Goal: Task Accomplishment & Management: Manage account settings

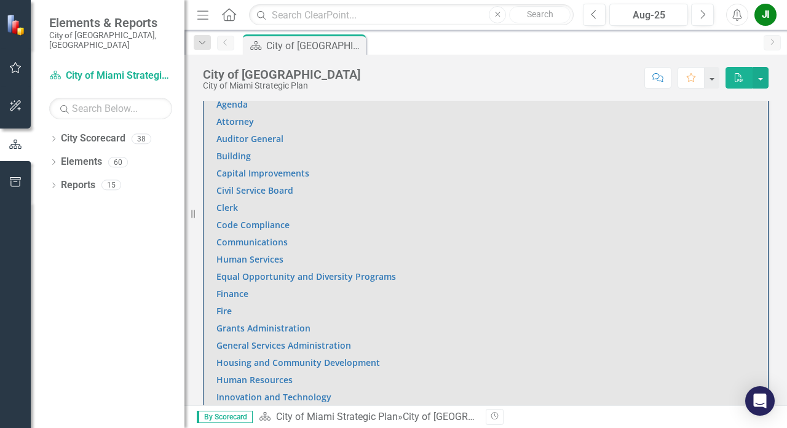
scroll to position [738, 0]
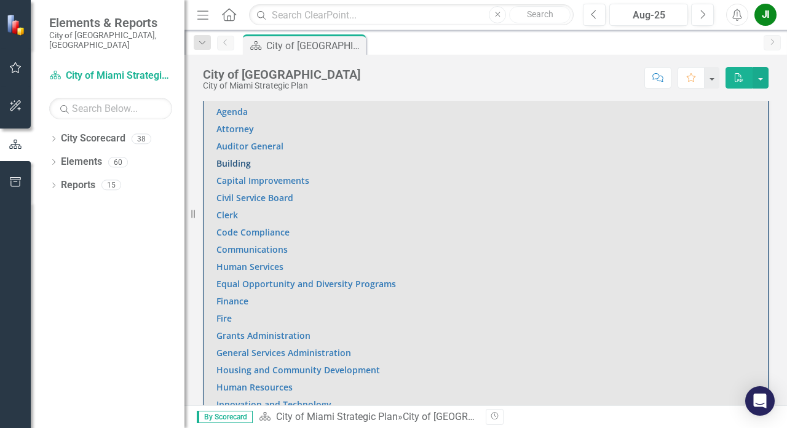
click at [237, 162] on link "Building" at bounding box center [233, 163] width 34 height 12
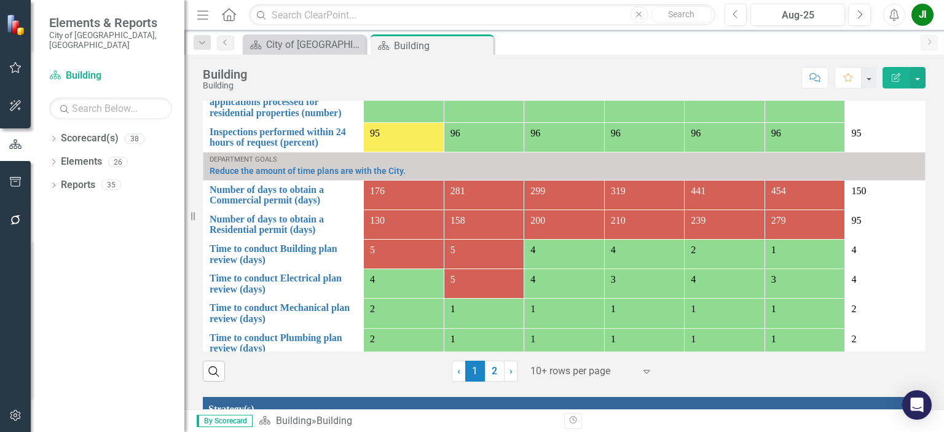
scroll to position [87, 0]
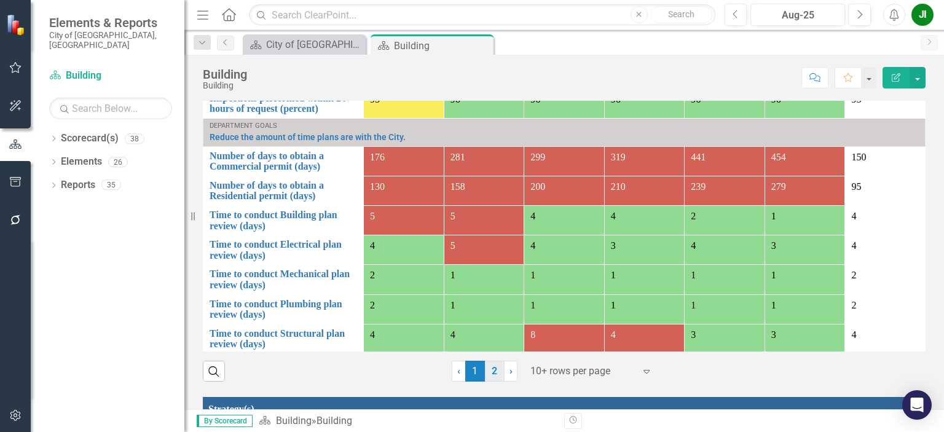
click at [494, 382] on link "2" at bounding box center [495, 371] width 20 height 21
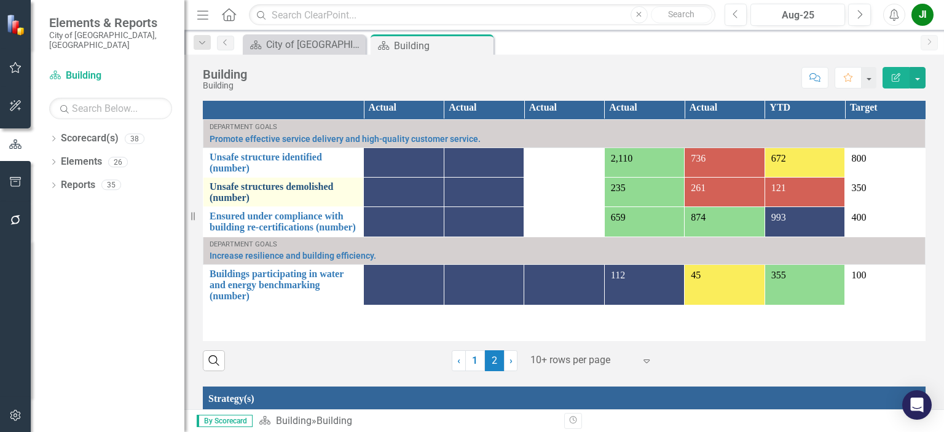
scroll to position [983, 0]
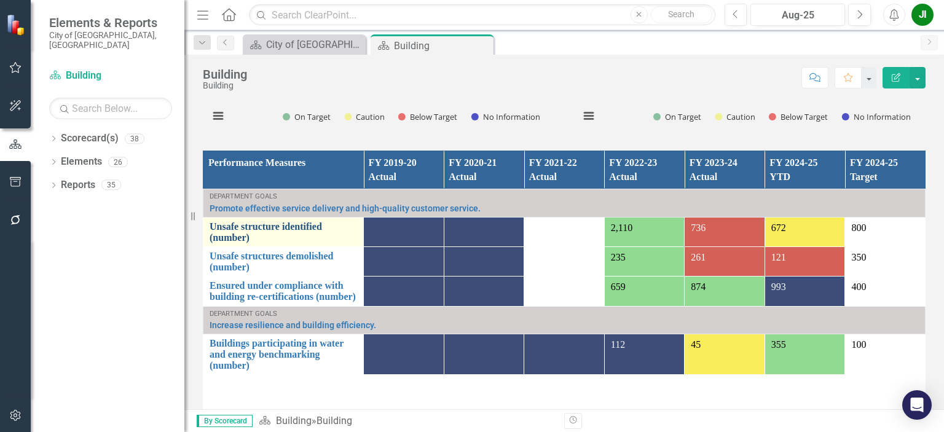
click at [284, 235] on link "Unsafe structure identified (number)" at bounding box center [284, 232] width 148 height 22
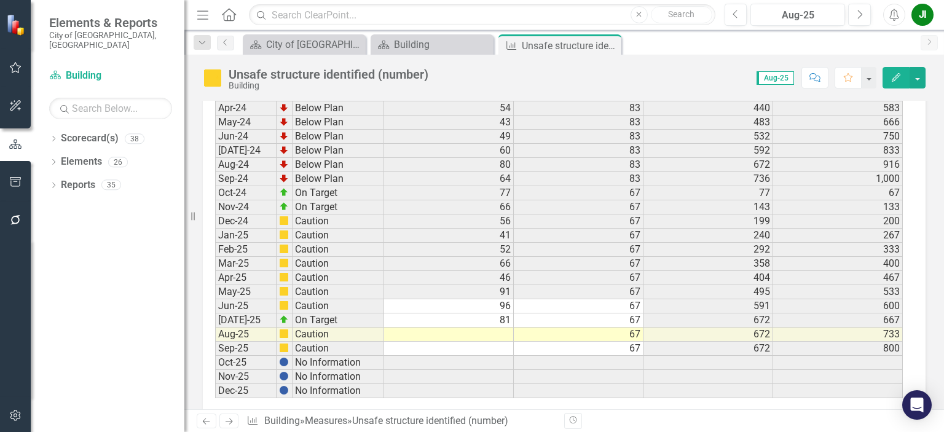
scroll to position [2151, 0]
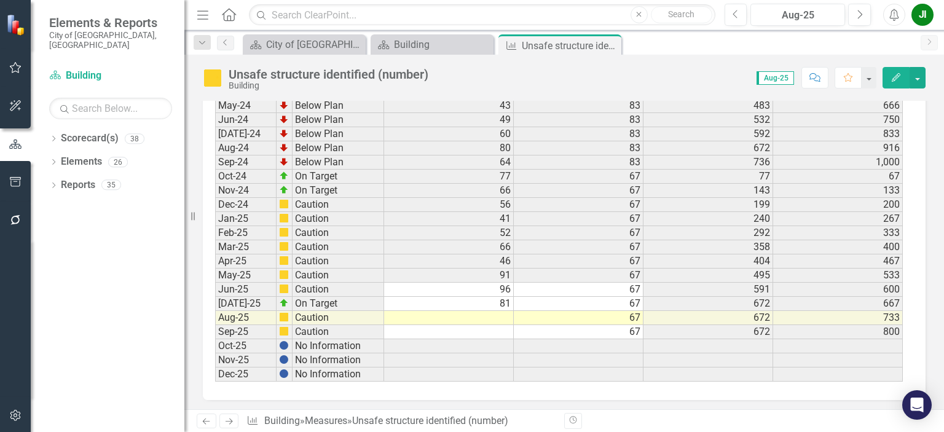
click at [495, 311] on td at bounding box center [449, 318] width 130 height 14
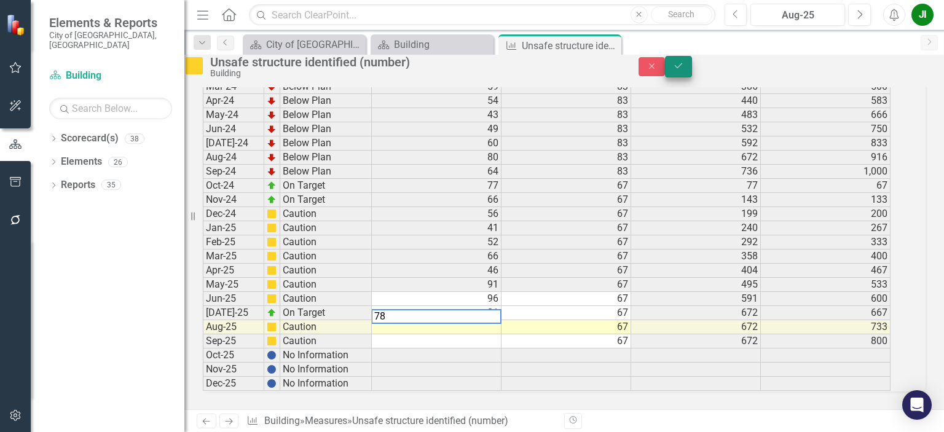
type textarea "78"
click at [684, 70] on icon "Save" at bounding box center [678, 65] width 11 height 9
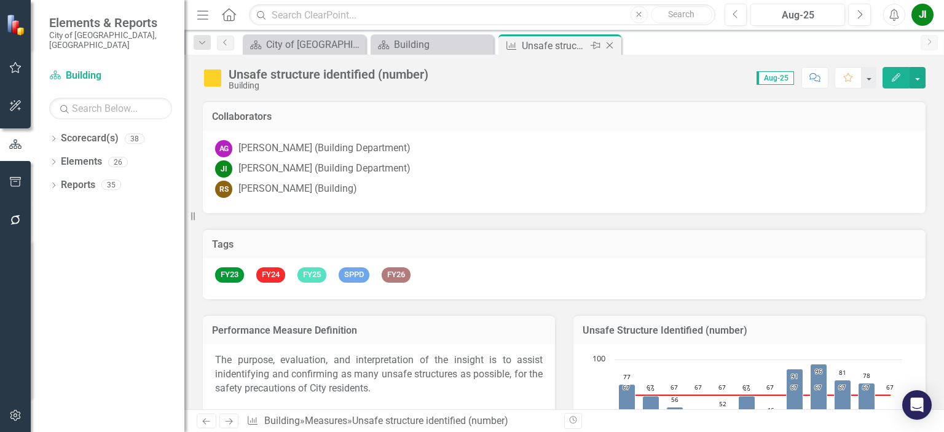
click at [607, 45] on icon "Close" at bounding box center [610, 46] width 12 height 10
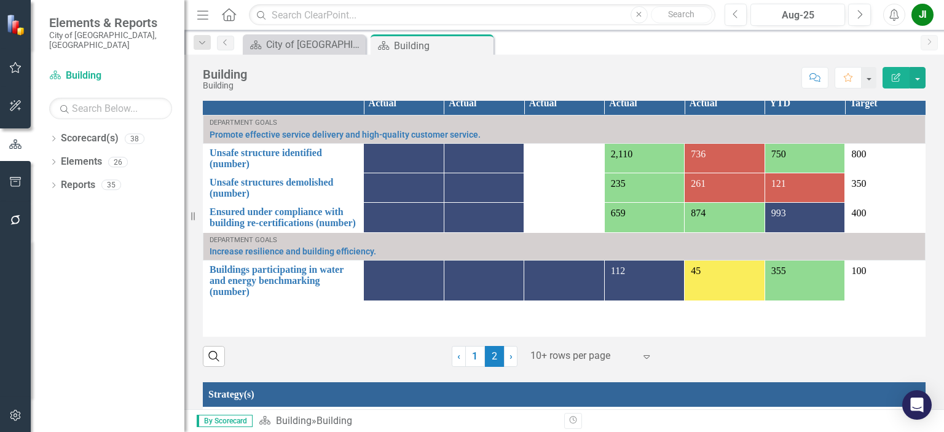
scroll to position [1045, 0]
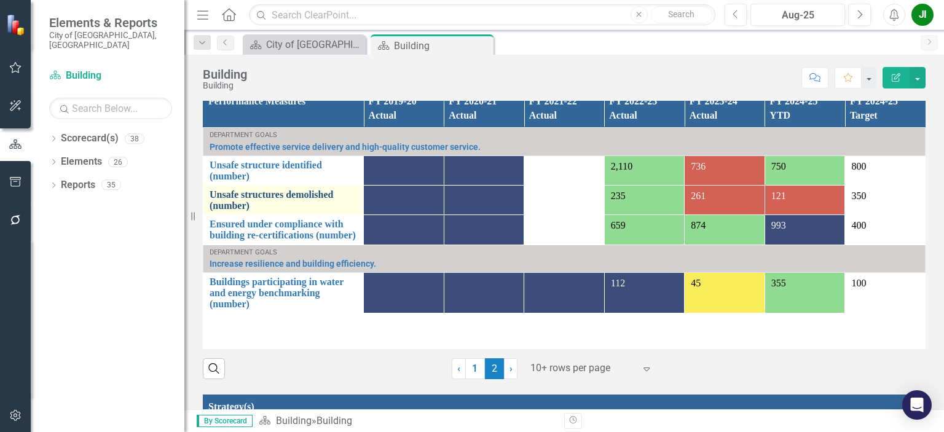
click at [227, 207] on link "Unsafe structures demolished (number)" at bounding box center [284, 200] width 148 height 22
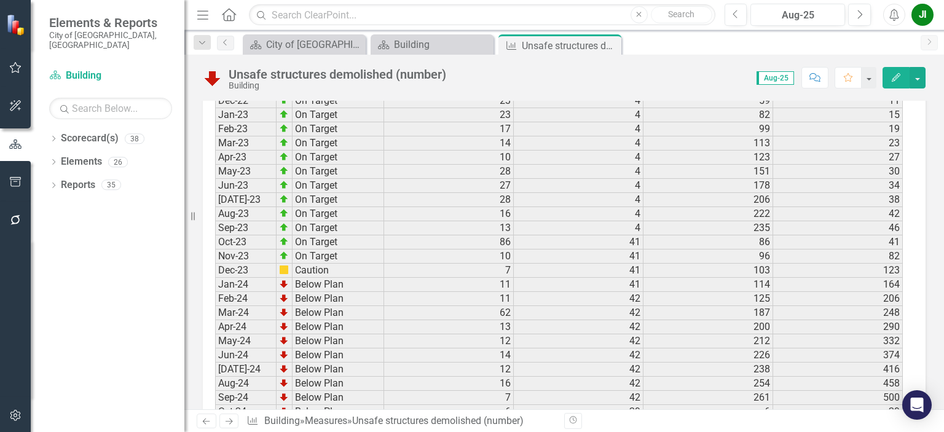
scroll to position [2151, 0]
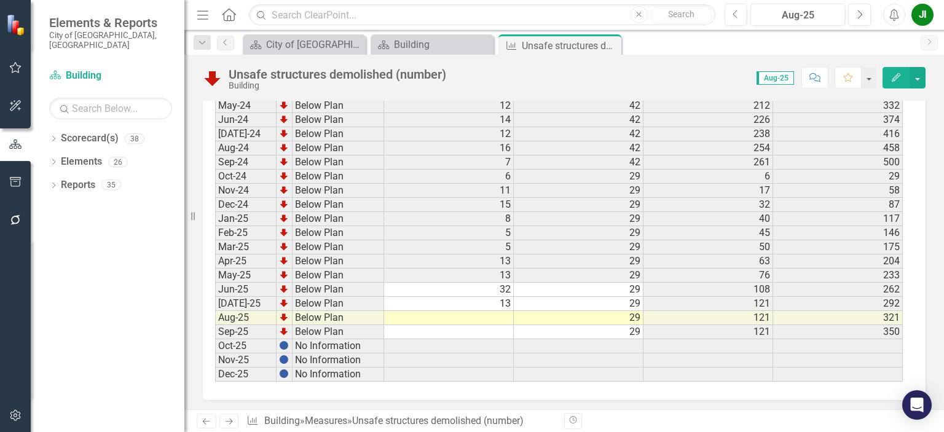
click at [497, 311] on td at bounding box center [449, 318] width 130 height 14
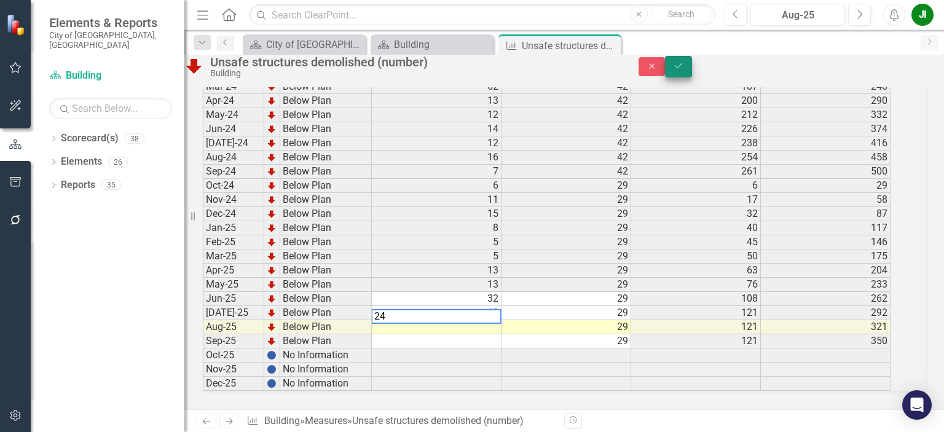
type textarea "24"
click at [684, 70] on icon "Save" at bounding box center [678, 65] width 11 height 9
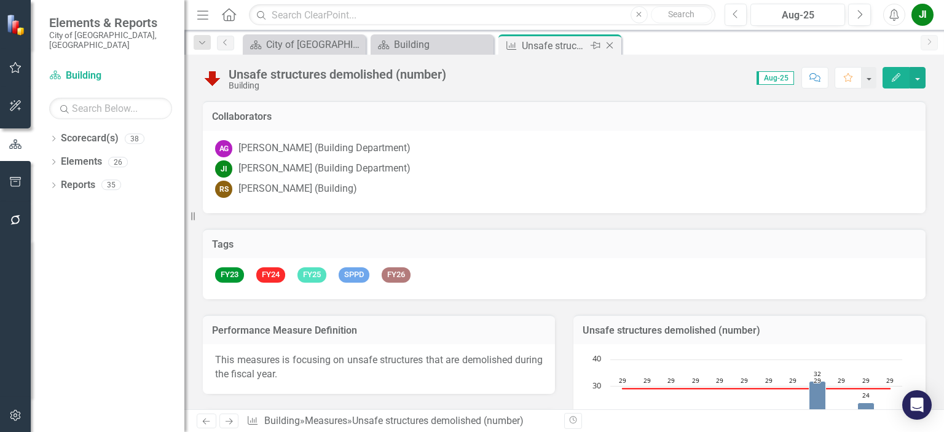
click at [606, 46] on icon "Close" at bounding box center [610, 46] width 12 height 10
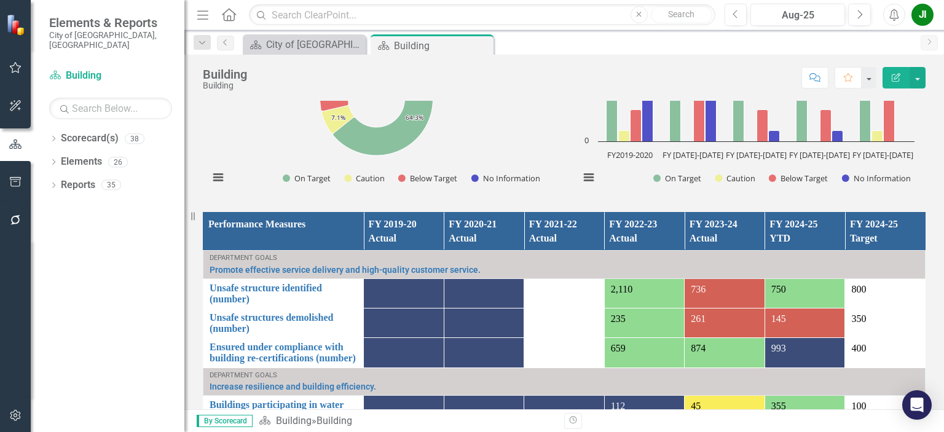
scroll to position [983, 0]
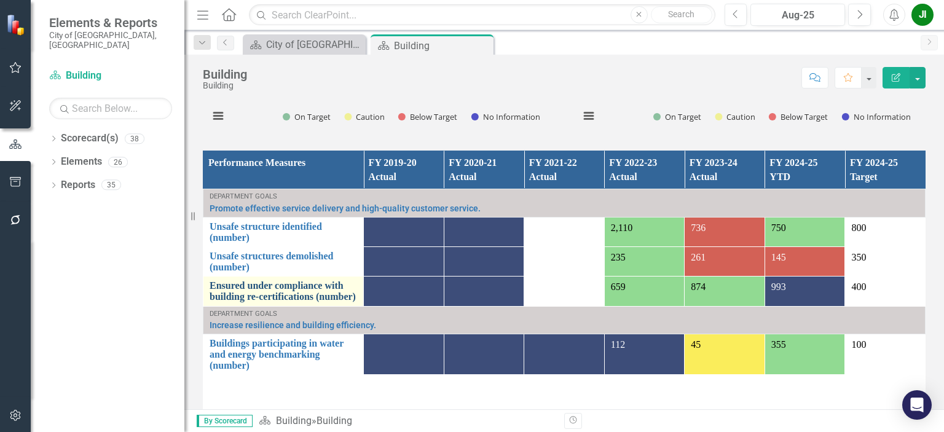
click at [301, 294] on link "Ensured under compliance with building re-certifications (number)" at bounding box center [284, 291] width 148 height 22
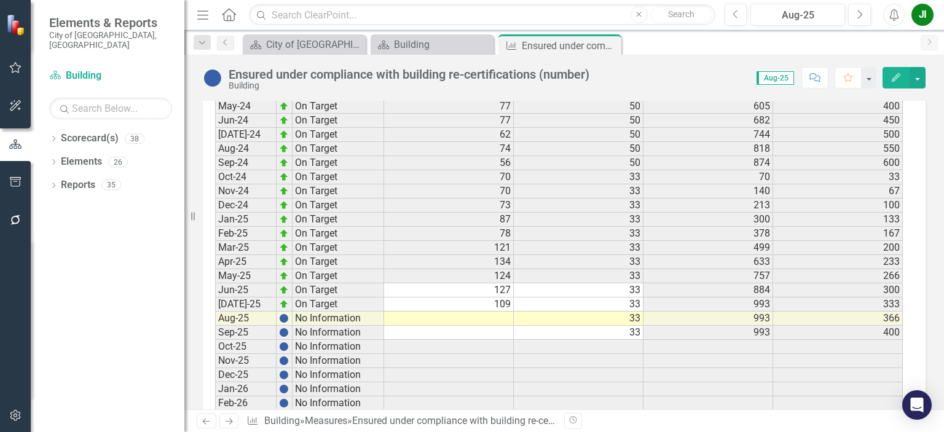
scroll to position [2397, 0]
click at [497, 320] on td at bounding box center [449, 317] width 130 height 14
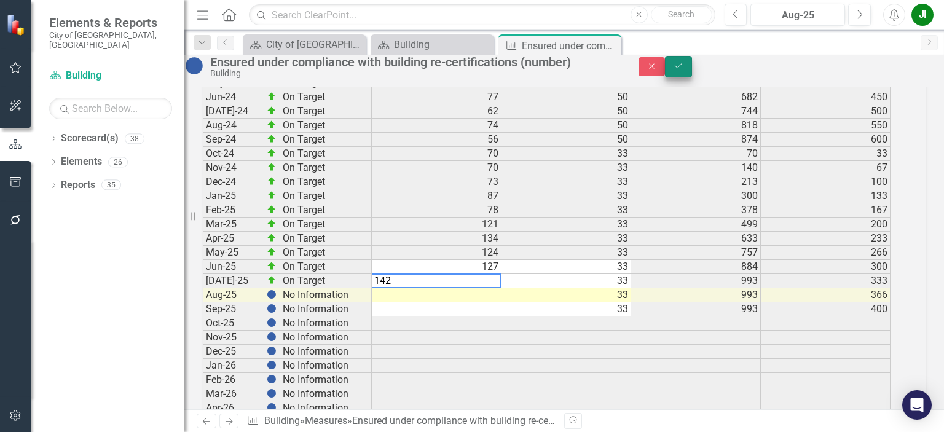
type textarea "142"
click at [684, 70] on icon "Save" at bounding box center [678, 65] width 11 height 9
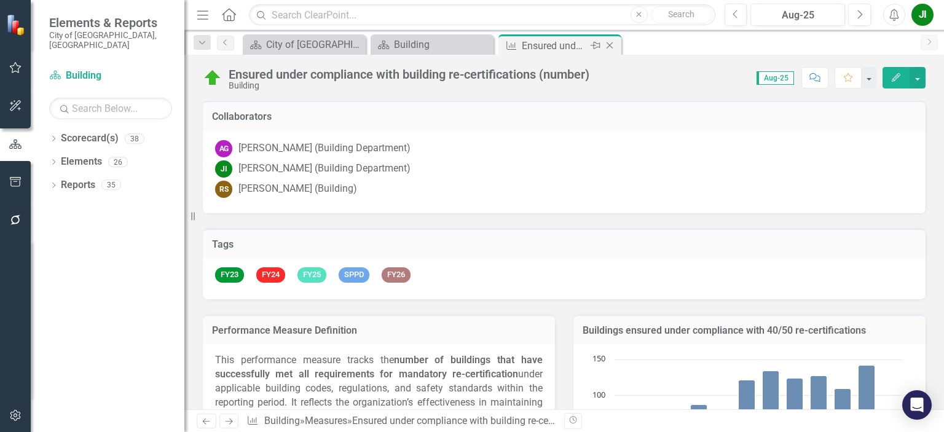
click at [607, 45] on icon "Close" at bounding box center [610, 46] width 12 height 10
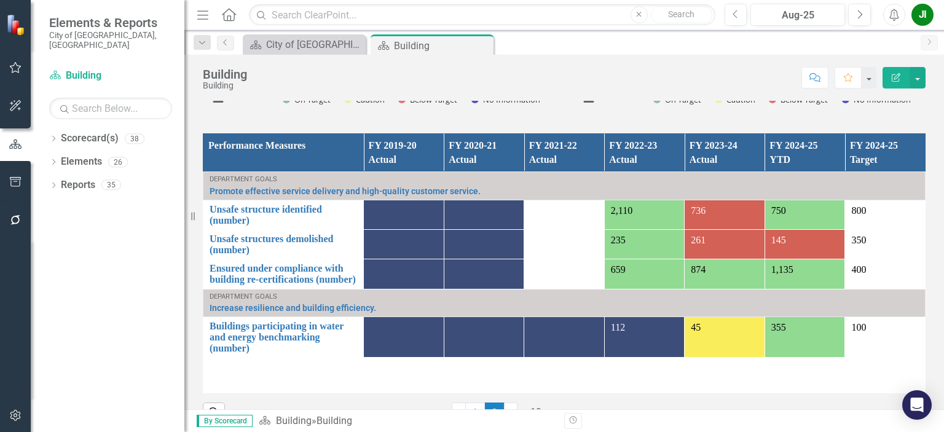
scroll to position [1045, 0]
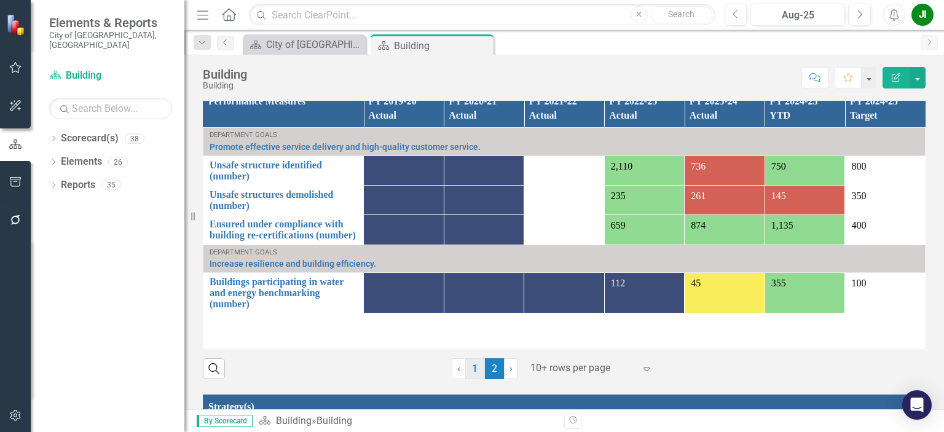
click at [467, 373] on link "1" at bounding box center [475, 368] width 20 height 21
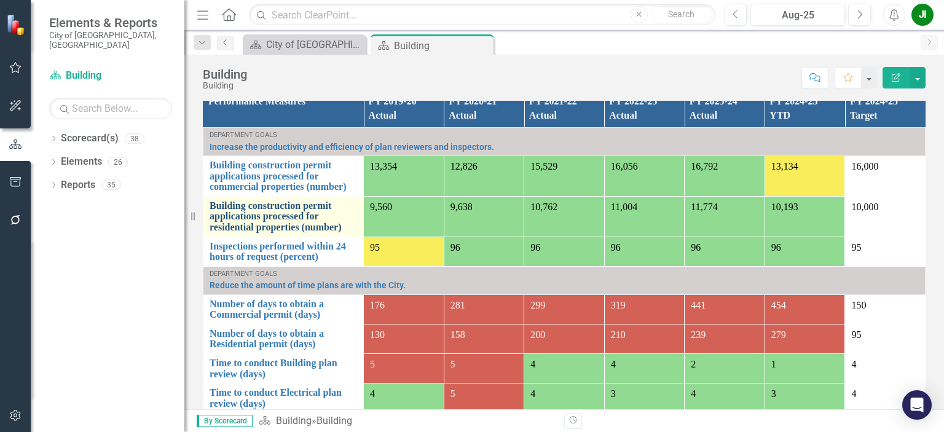
click at [295, 229] on link "Building construction permit applications processed for residential properties …" at bounding box center [284, 216] width 148 height 33
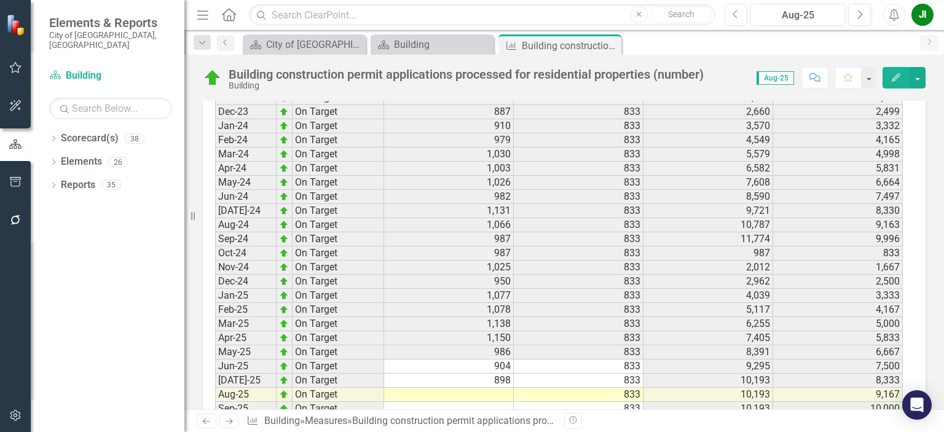
scroll to position [1833, 0]
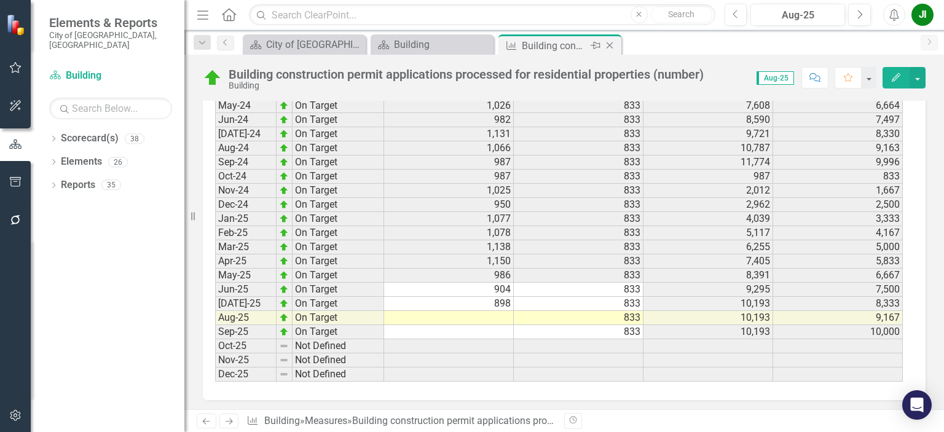
click at [610, 47] on icon "Close" at bounding box center [610, 46] width 12 height 10
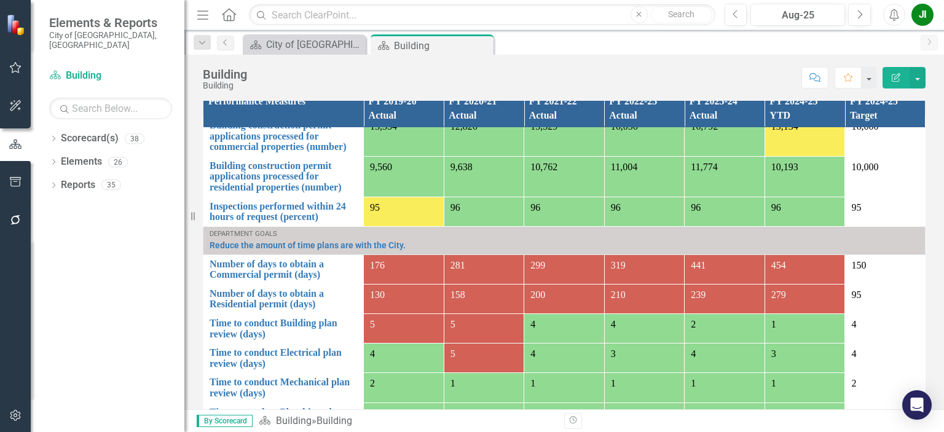
scroll to position [61, 0]
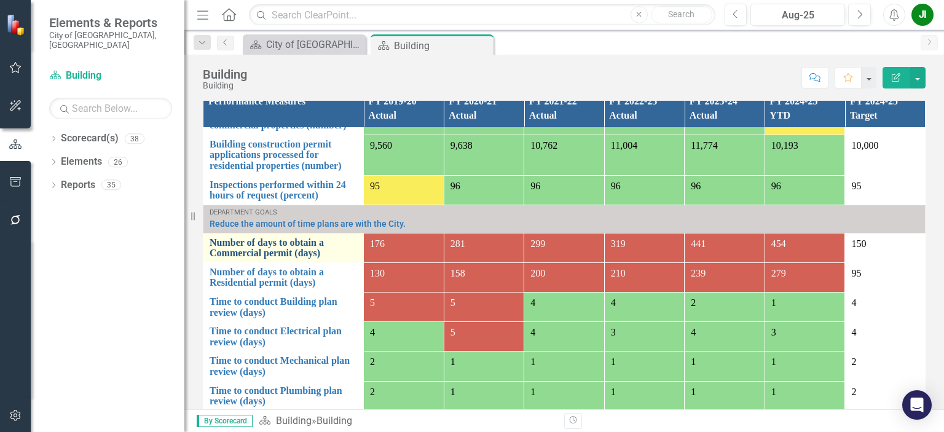
click at [241, 255] on link "Number of days to obtain a Commercial permit (days)" at bounding box center [284, 248] width 148 height 22
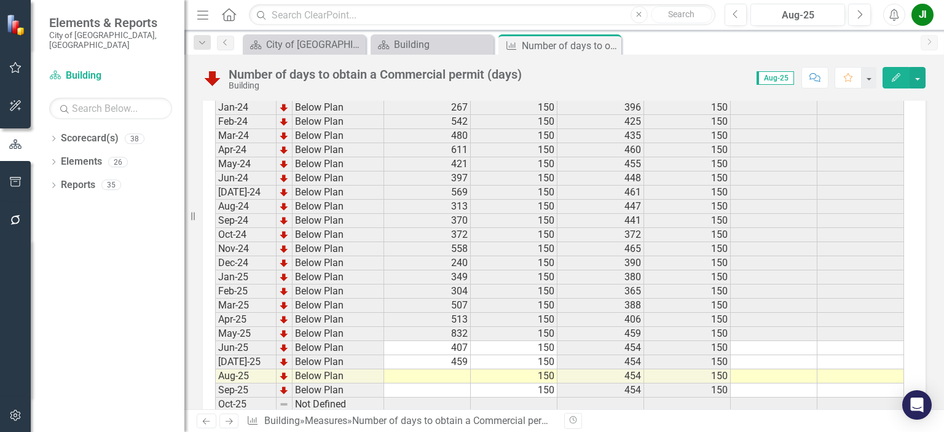
scroll to position [1909, 0]
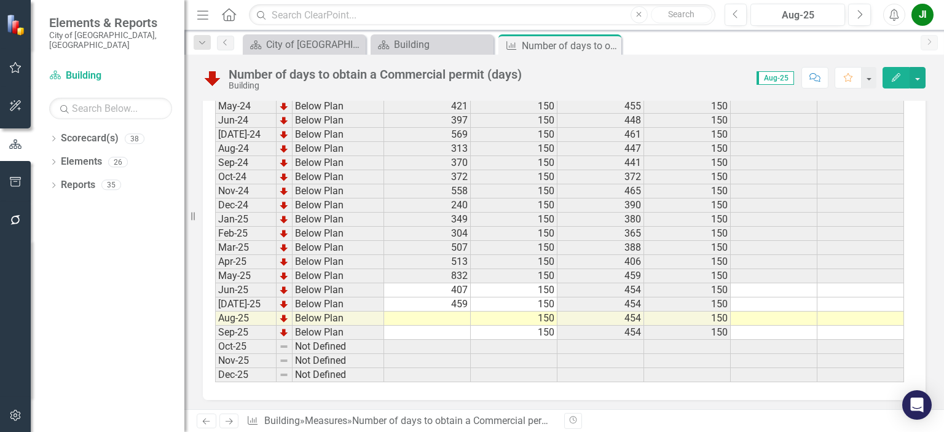
click at [457, 312] on td at bounding box center [427, 319] width 87 height 14
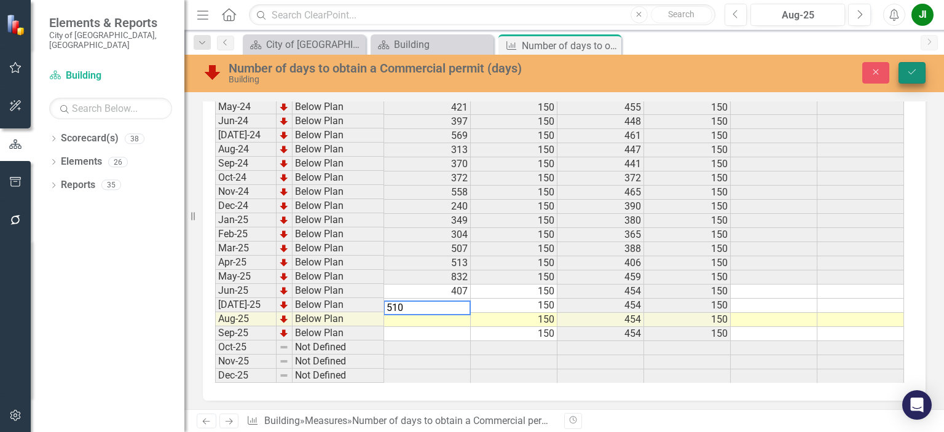
type textarea "510"
click at [913, 69] on icon "Save" at bounding box center [912, 72] width 11 height 9
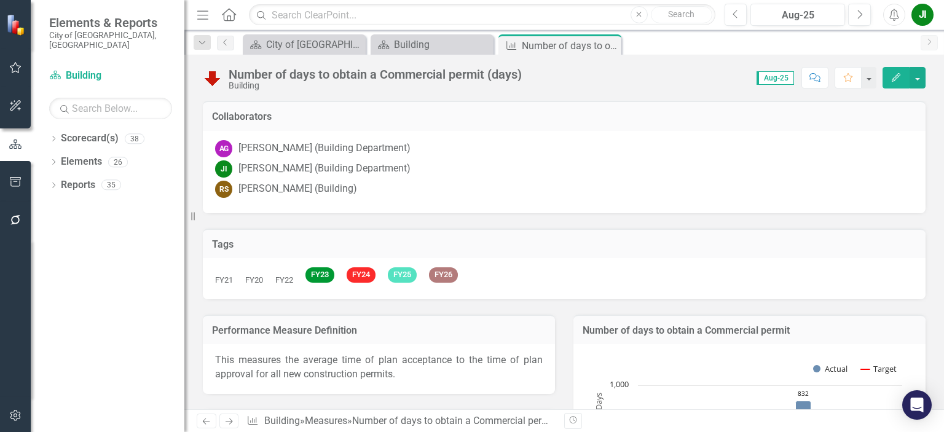
scroll to position [492, 0]
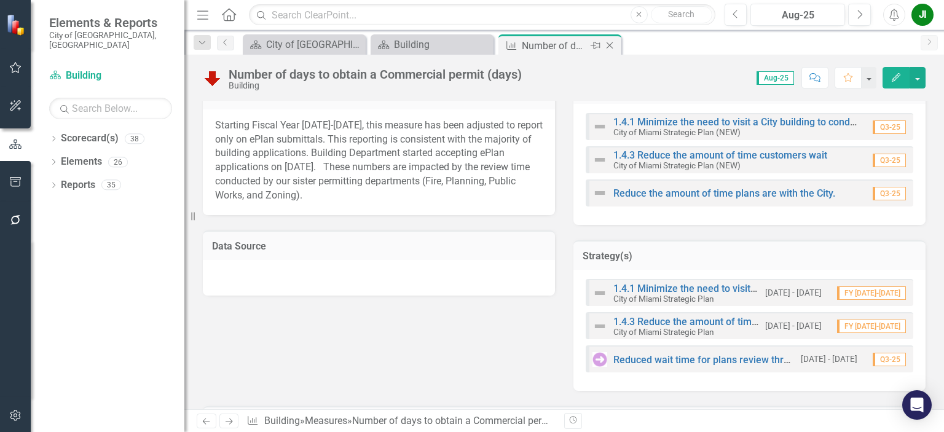
click at [607, 50] on div "Close" at bounding box center [610, 45] width 15 height 15
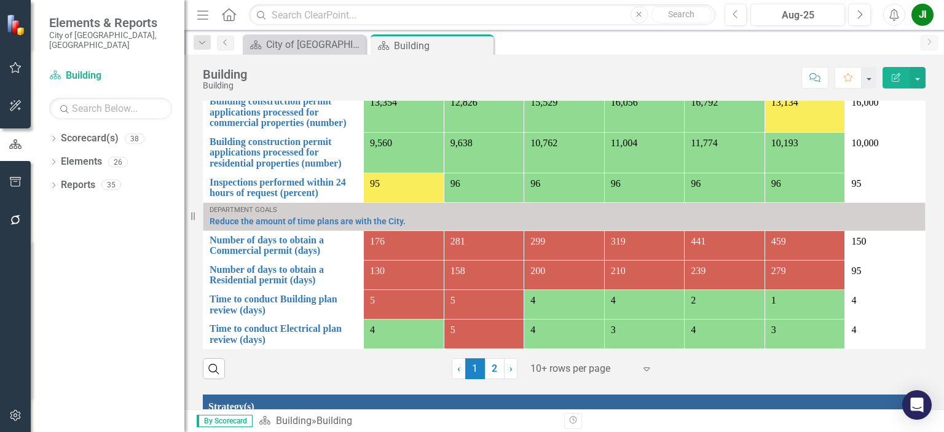
scroll to position [1106, 0]
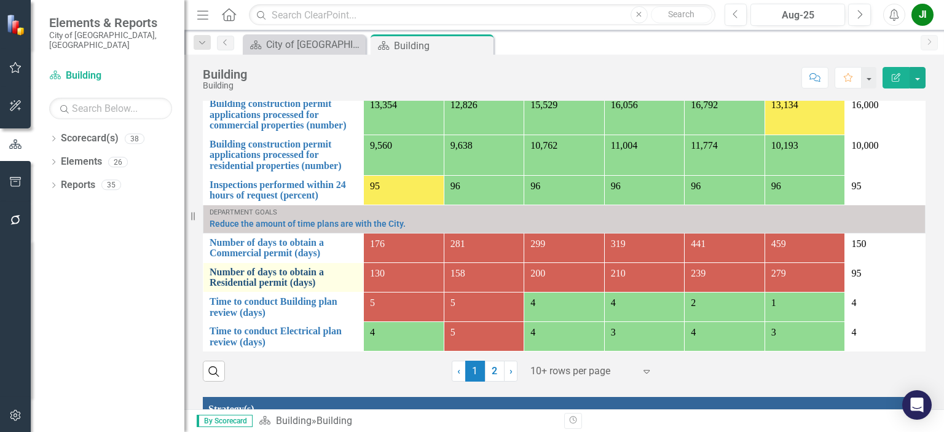
click at [290, 284] on link "Number of days to obtain a Residential permit (days)" at bounding box center [284, 278] width 148 height 22
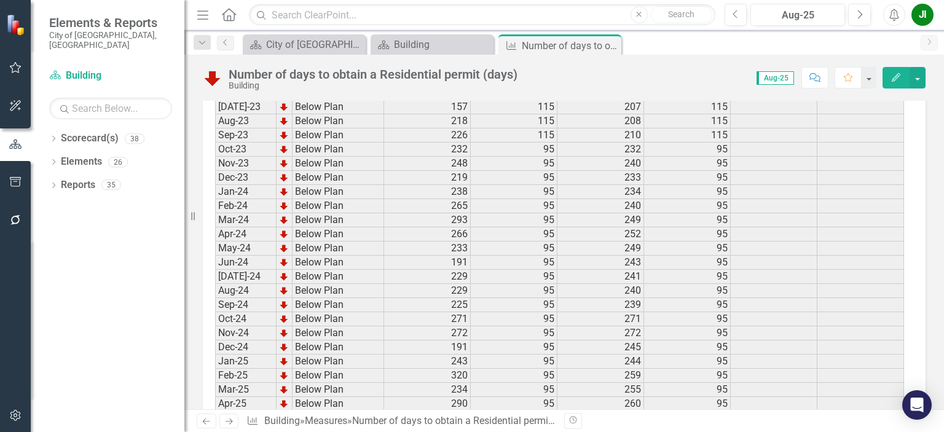
scroll to position [1909, 0]
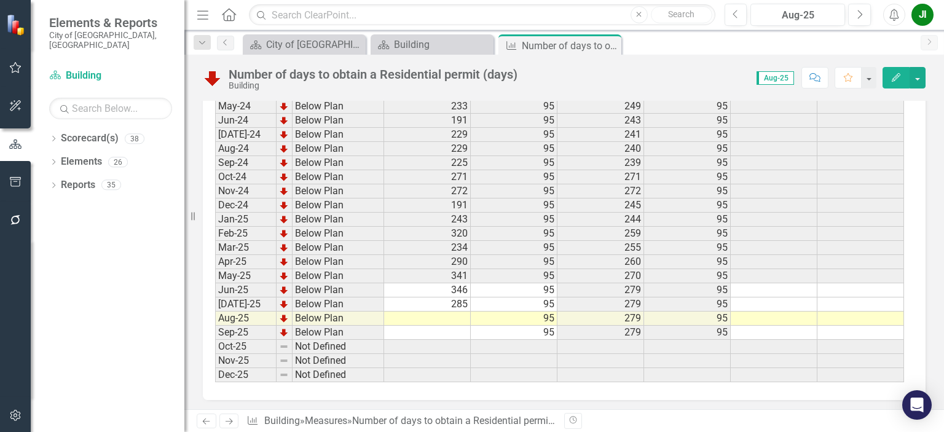
click at [447, 312] on td at bounding box center [427, 319] width 87 height 14
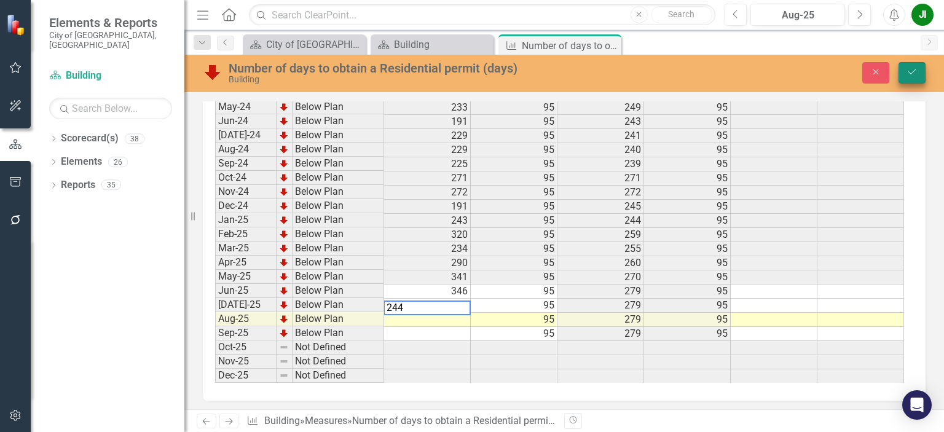
type textarea "244"
click at [916, 71] on icon "Save" at bounding box center [912, 72] width 11 height 9
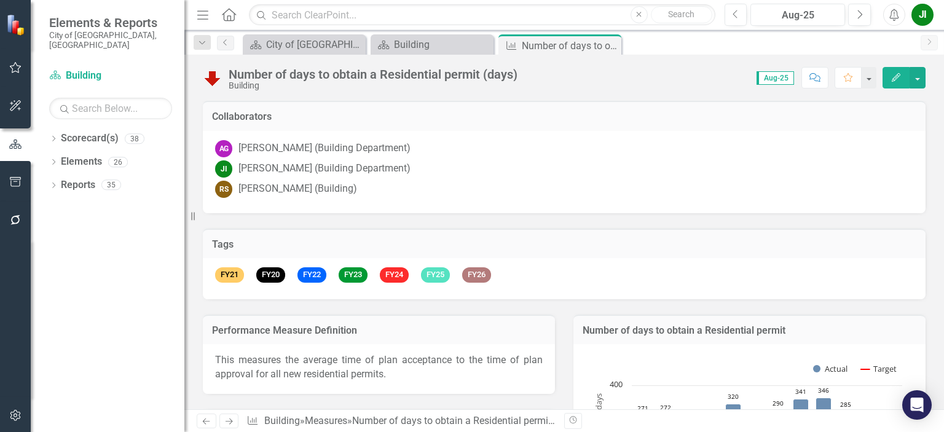
scroll to position [123, 0]
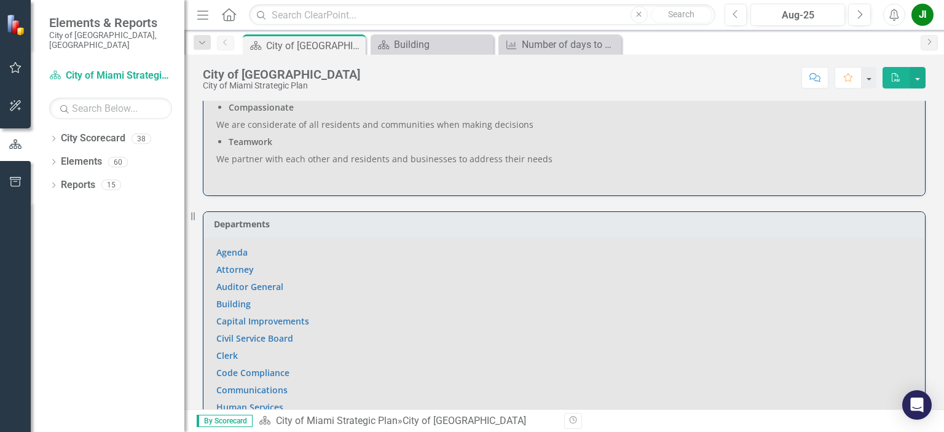
scroll to position [738, 0]
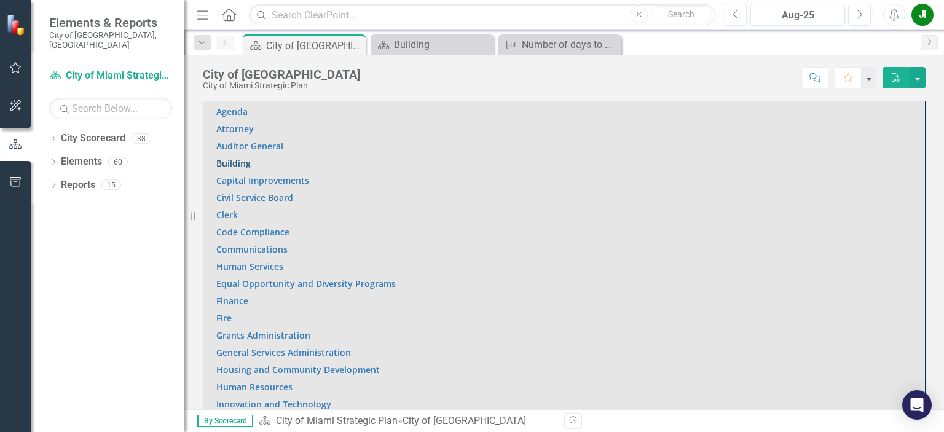
click at [240, 159] on link "Building" at bounding box center [233, 163] width 34 height 12
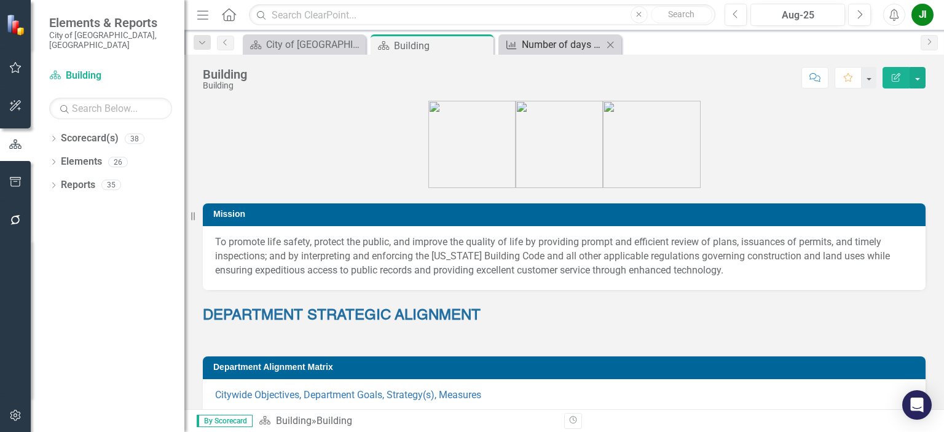
click at [532, 48] on div "Number of days to obtain a Residential permit (days)" at bounding box center [562, 44] width 81 height 15
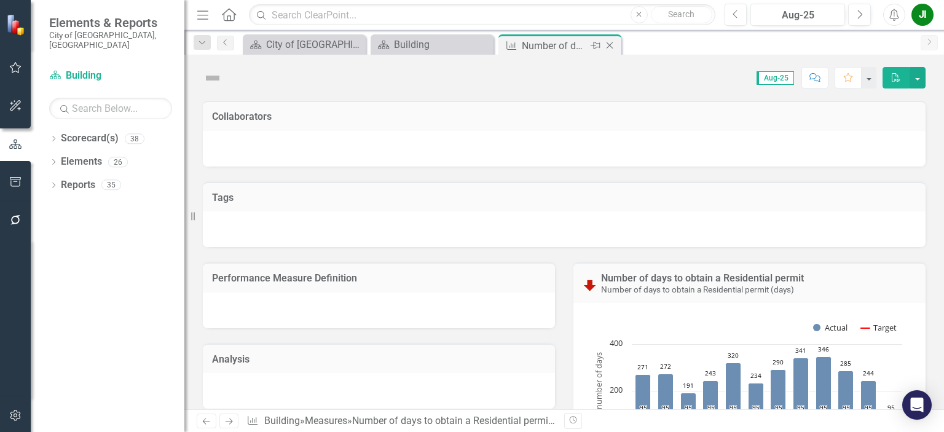
click at [612, 46] on icon "Close" at bounding box center [610, 46] width 12 height 10
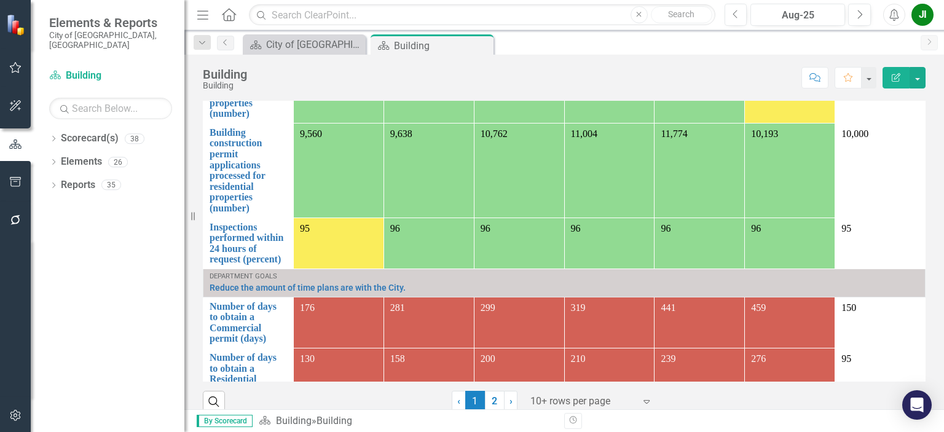
scroll to position [1106, 0]
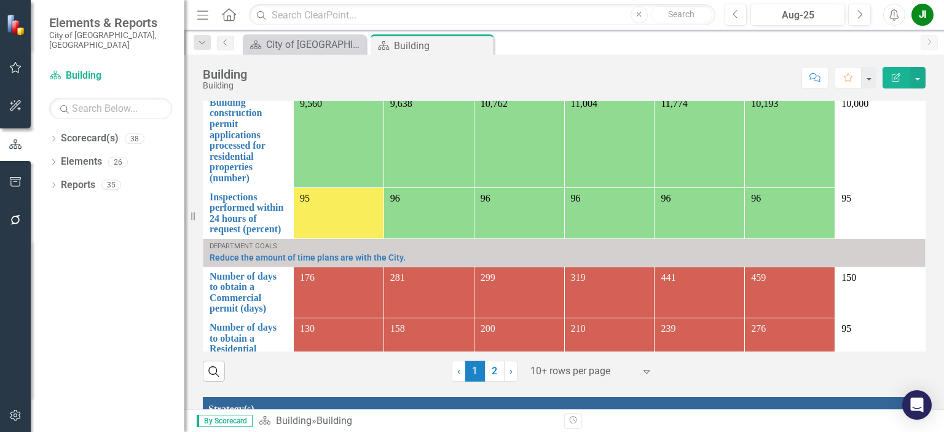
click at [285, 414] on link "Time to conduct Electrical plan review (days)" at bounding box center [248, 430] width 77 height 33
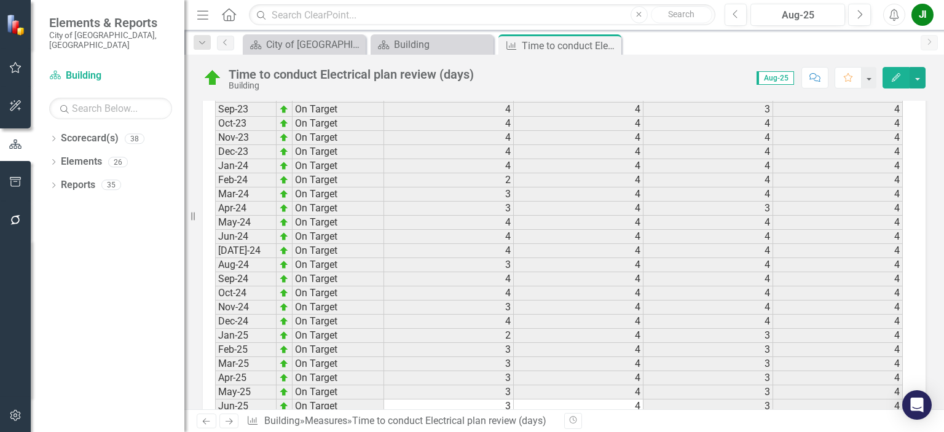
scroll to position [1899, 0]
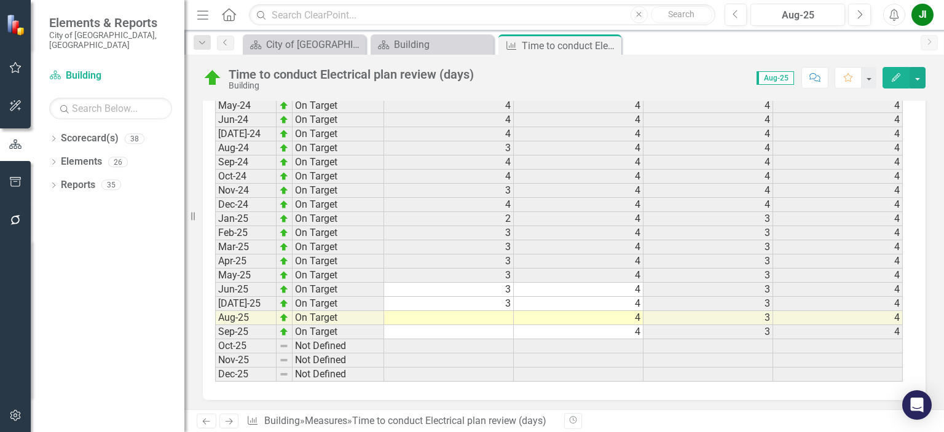
click at [504, 311] on td at bounding box center [449, 318] width 130 height 14
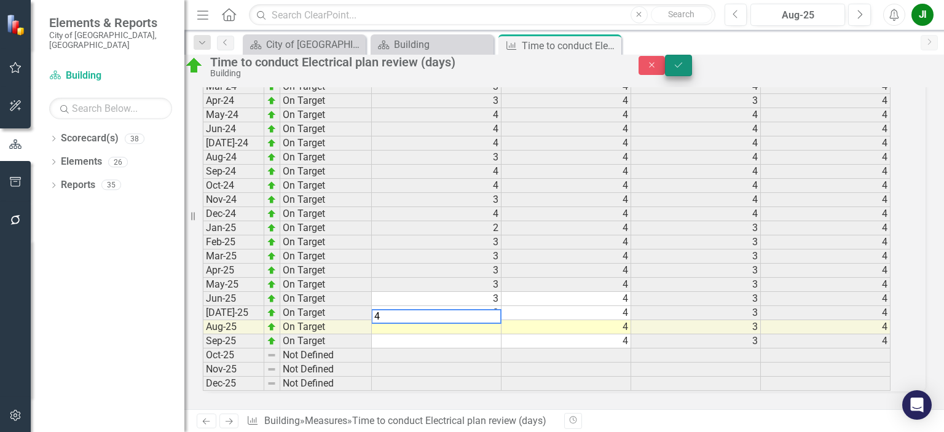
type textarea "4"
click at [692, 66] on button "Save" at bounding box center [678, 66] width 27 height 22
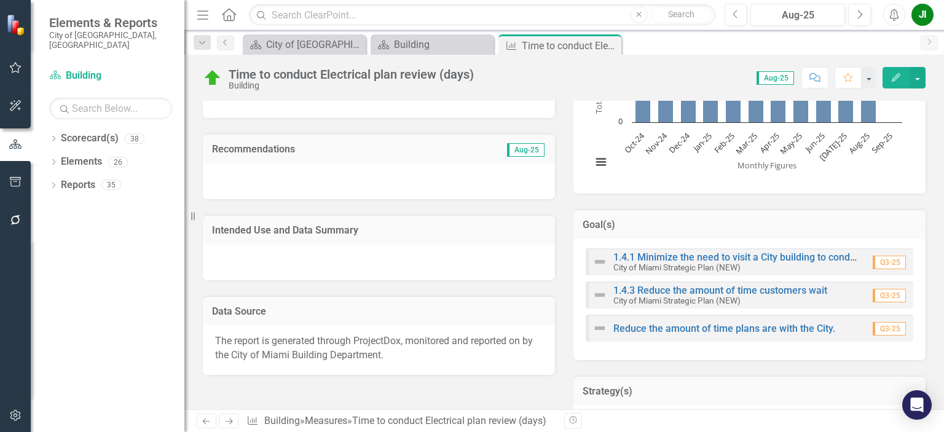
scroll to position [430, 0]
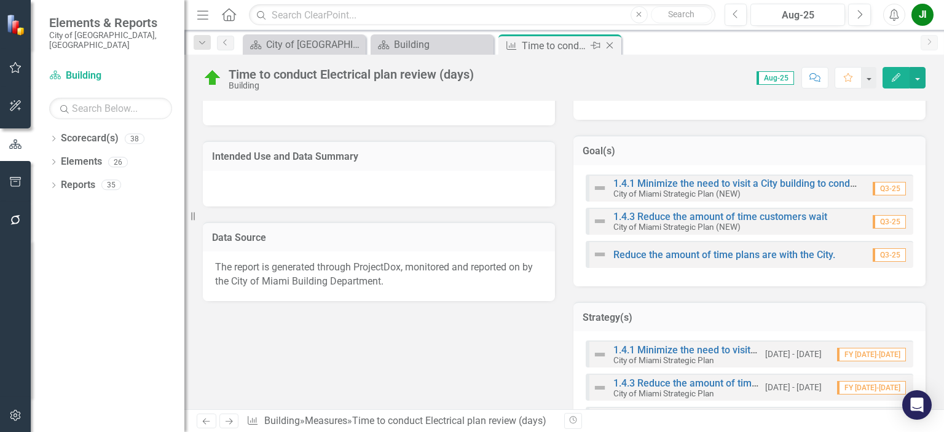
click at [610, 45] on icon at bounding box center [610, 45] width 7 height 7
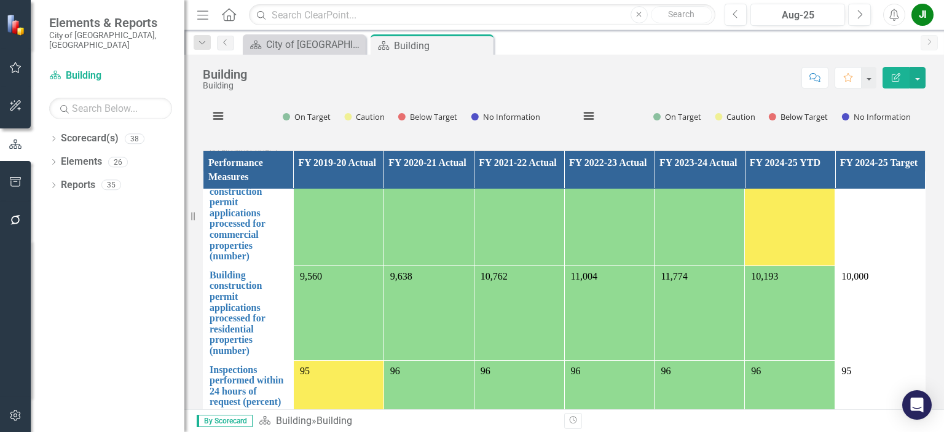
scroll to position [96, 0]
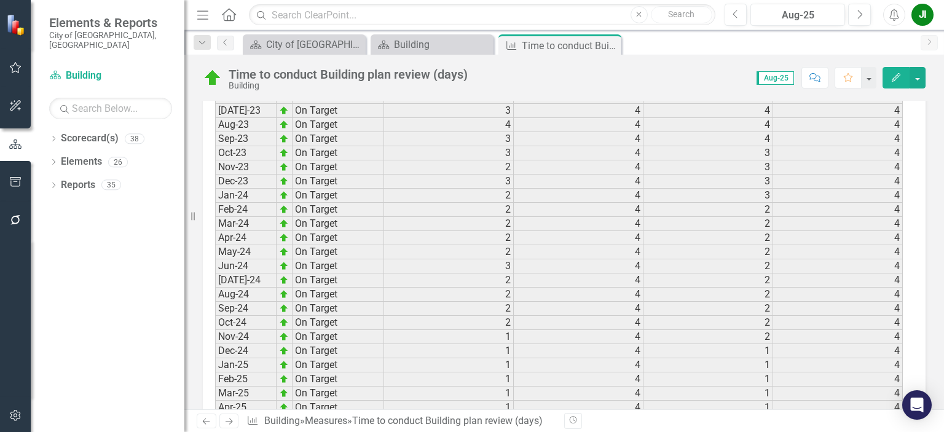
scroll to position [1899, 0]
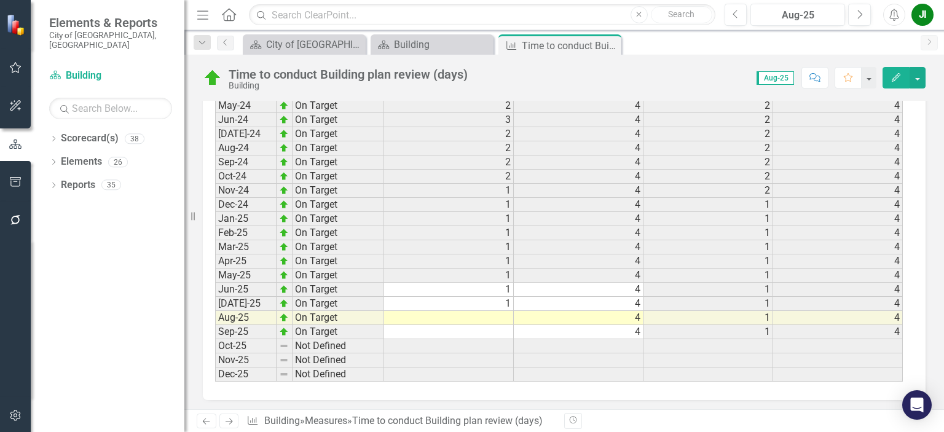
click at [503, 311] on td at bounding box center [449, 318] width 130 height 14
click at [503, 304] on textarea at bounding box center [449, 307] width 130 height 15
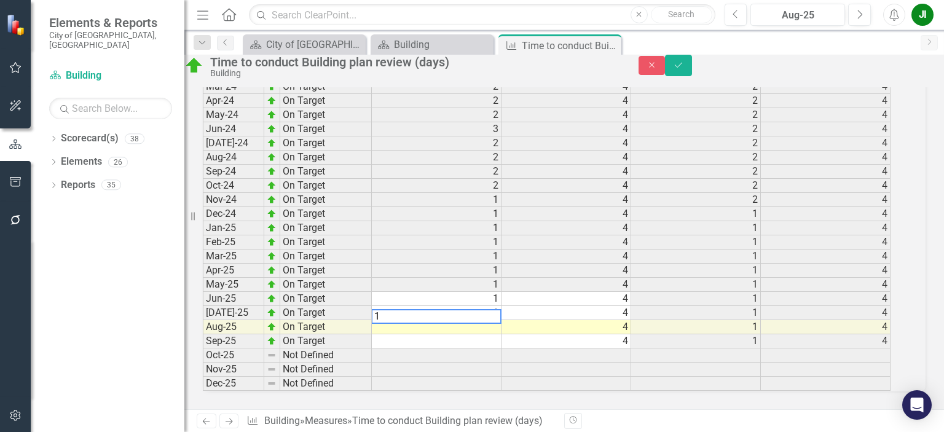
type textarea "1"
click at [919, 60] on div "Time to conduct Building plan review (days) Building Close Save" at bounding box center [564, 66] width 778 height 23
click at [692, 76] on button "Save" at bounding box center [678, 66] width 27 height 22
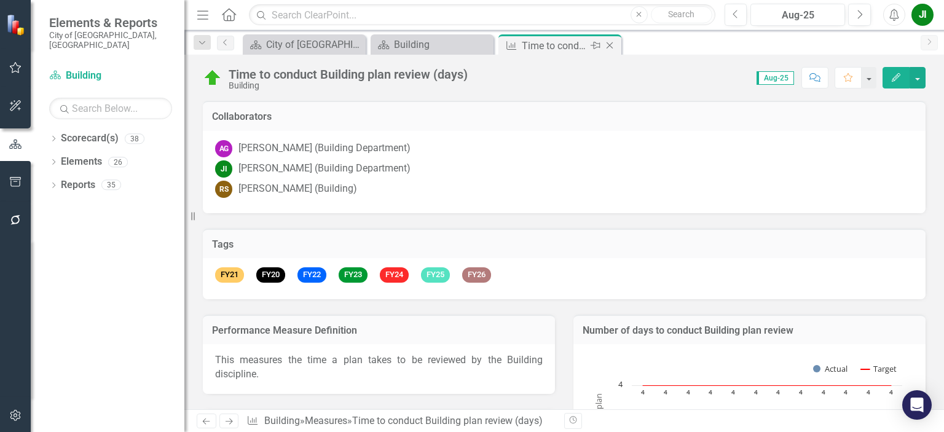
click at [609, 47] on icon "Close" at bounding box center [610, 46] width 12 height 10
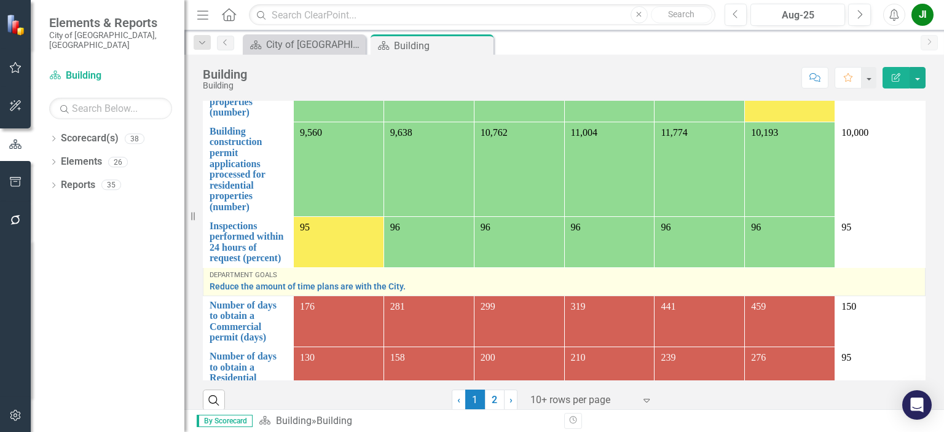
scroll to position [1106, 0]
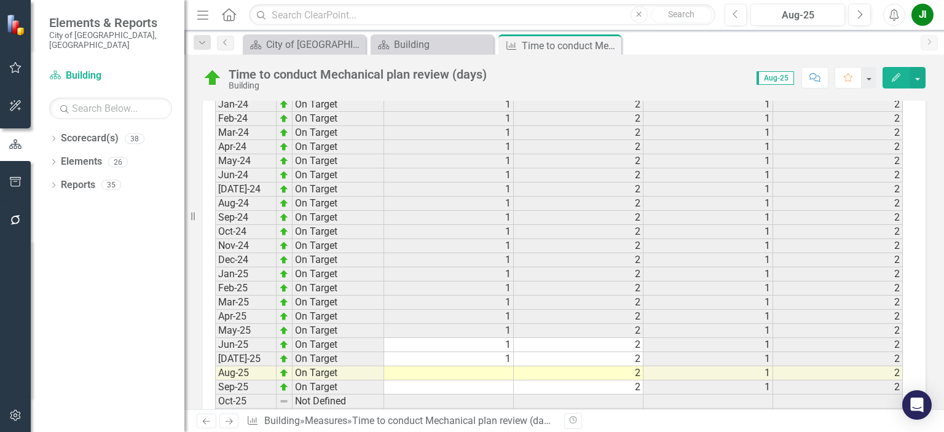
scroll to position [1899, 0]
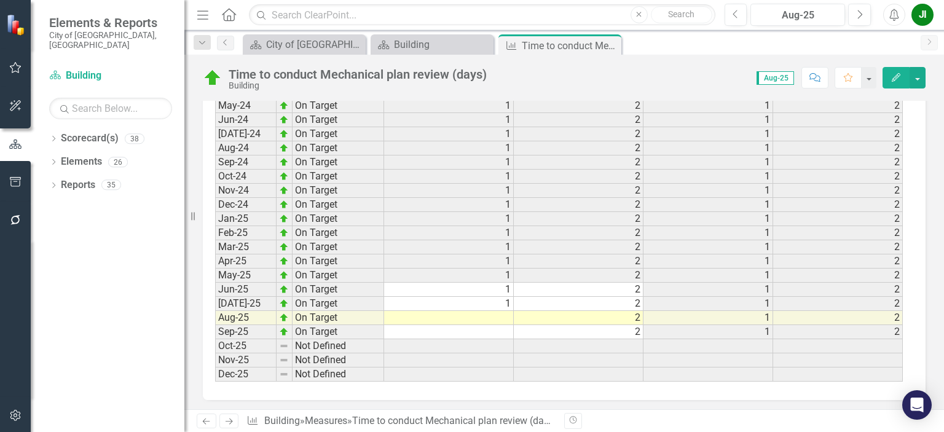
click at [495, 311] on td at bounding box center [449, 318] width 130 height 14
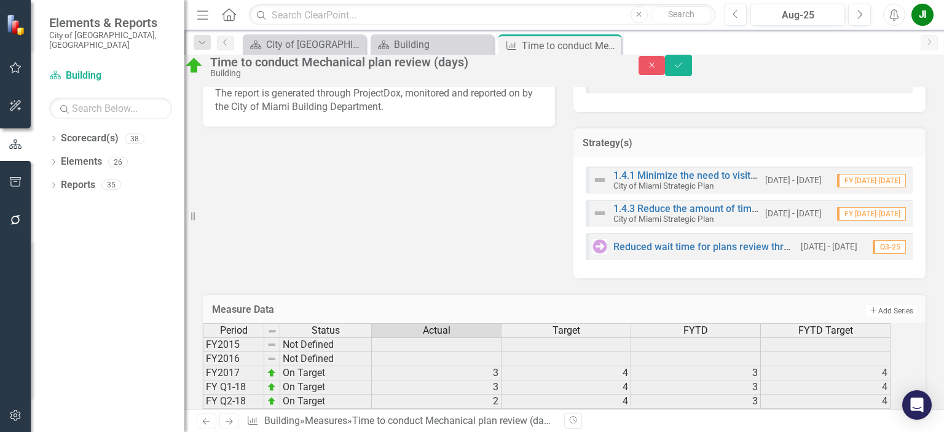
scroll to position [670, 0]
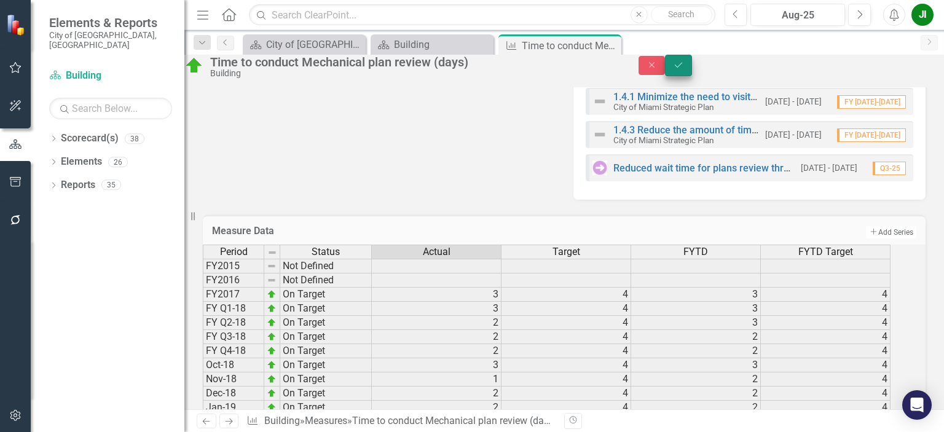
type textarea "1"
click at [682, 67] on icon "submit" at bounding box center [678, 64] width 7 height 5
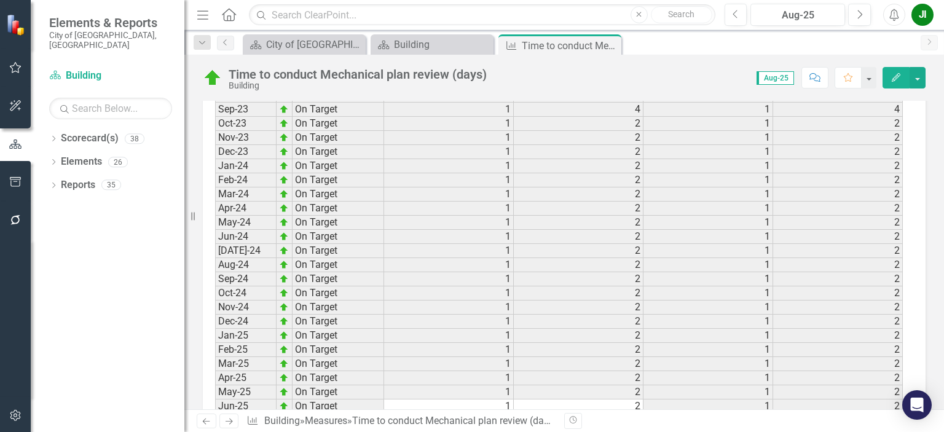
scroll to position [1899, 0]
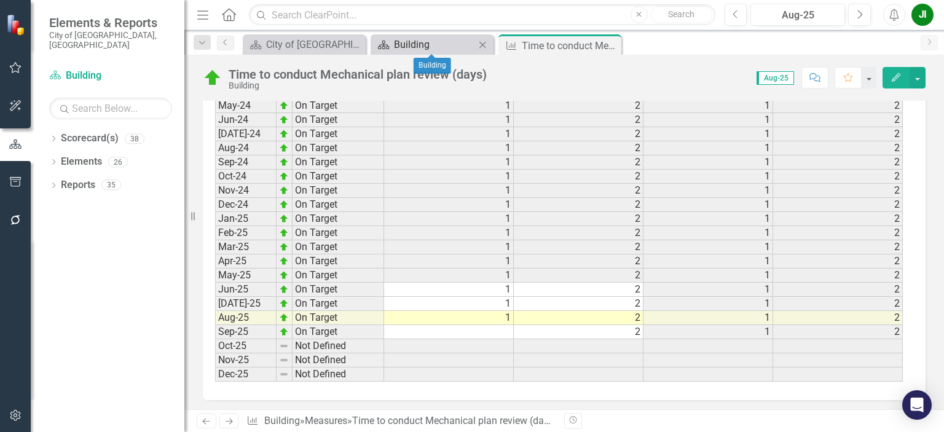
click at [459, 46] on div "Building" at bounding box center [434, 44] width 81 height 15
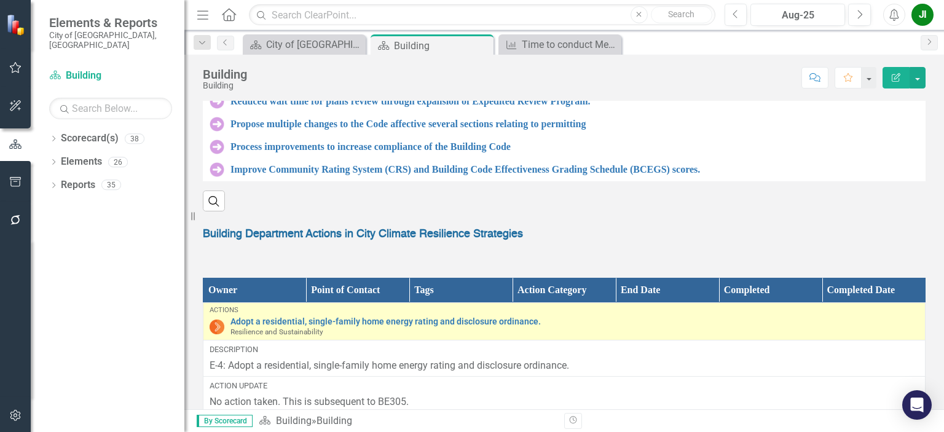
scroll to position [1475, 0]
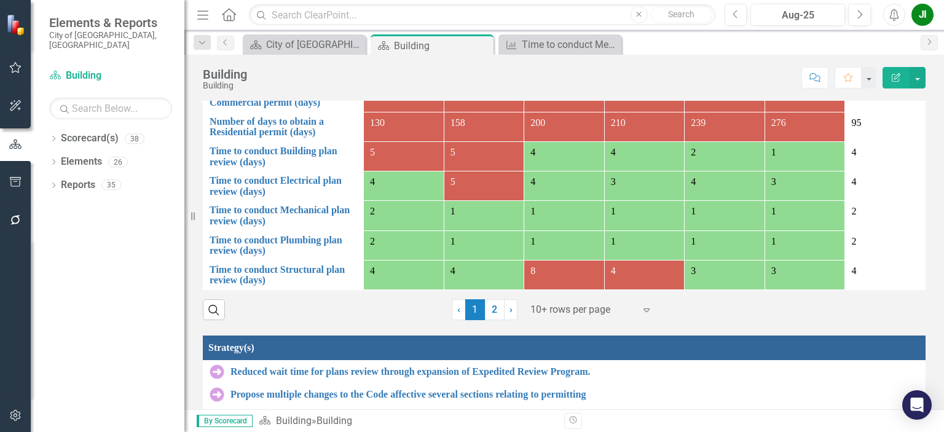
scroll to position [96, 0]
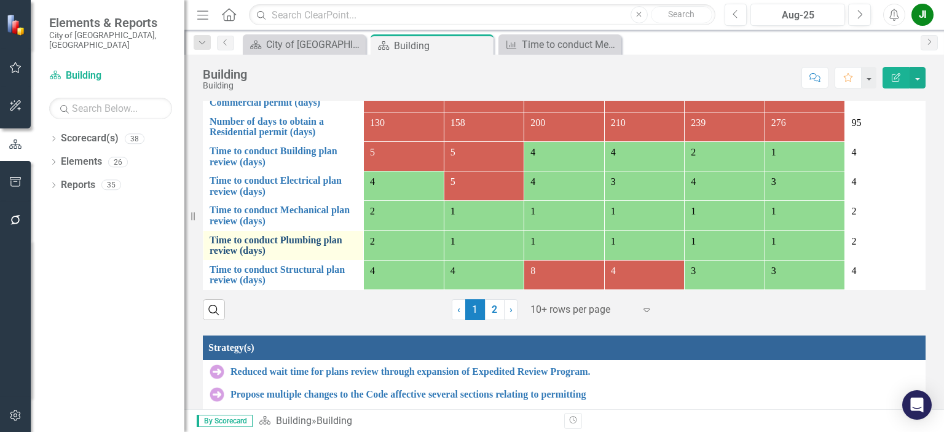
click at [285, 240] on link "Time to conduct Plumbing plan review (days)" at bounding box center [284, 246] width 148 height 22
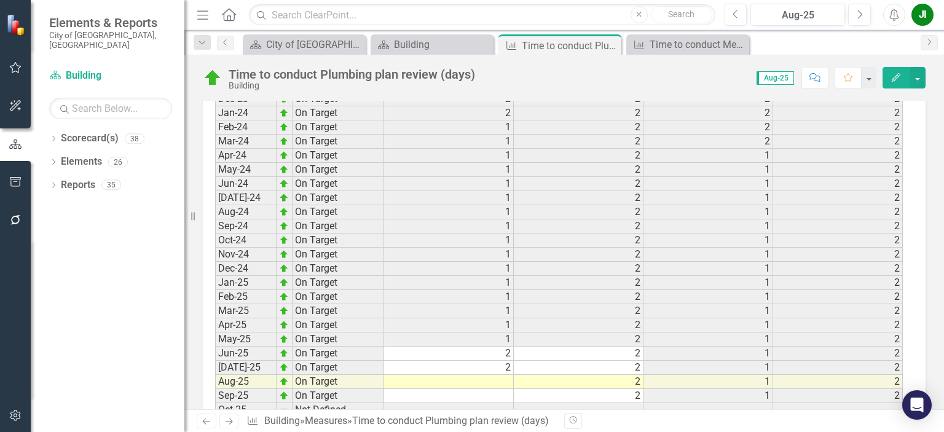
scroll to position [1899, 0]
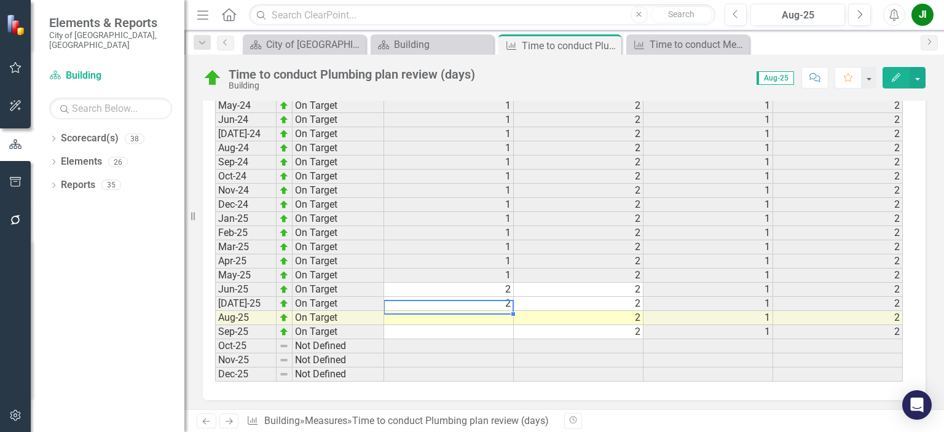
click at [502, 311] on td at bounding box center [449, 318] width 130 height 14
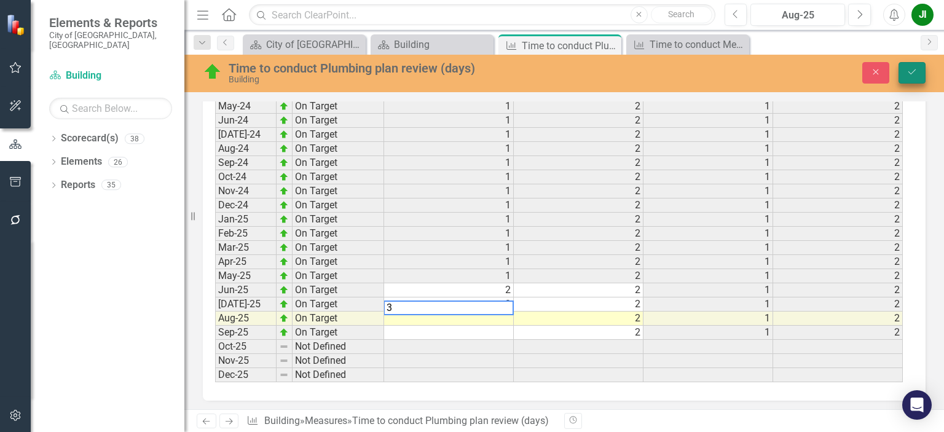
type textarea "3"
click at [908, 78] on button "Save" at bounding box center [912, 73] width 27 height 22
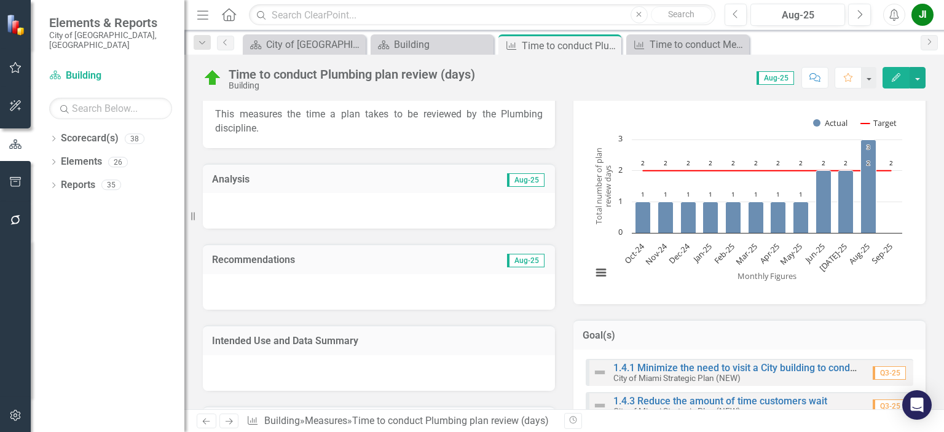
scroll to position [0, 0]
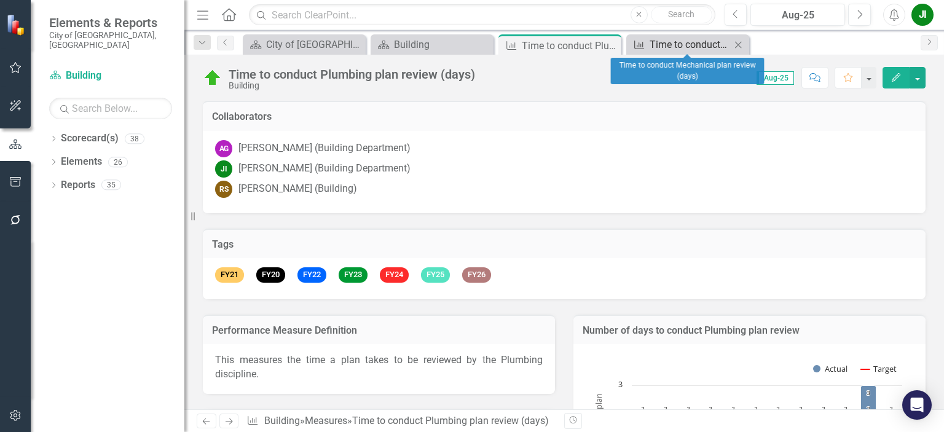
click at [680, 41] on div "Time to conduct Mechanical plan review (days)" at bounding box center [690, 44] width 81 height 15
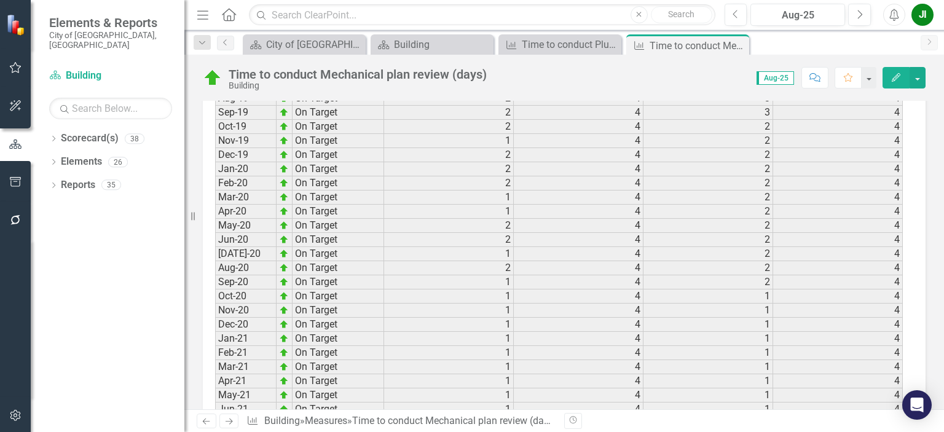
scroll to position [671, 0]
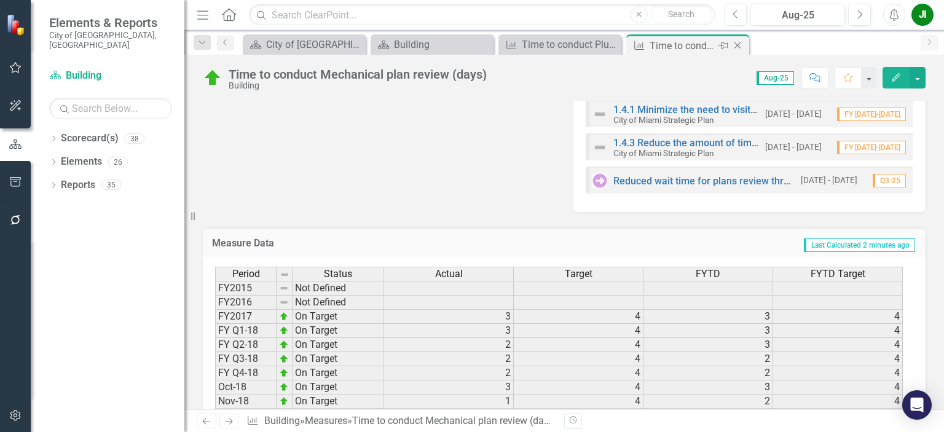
click at [743, 49] on icon "Close" at bounding box center [737, 46] width 12 height 10
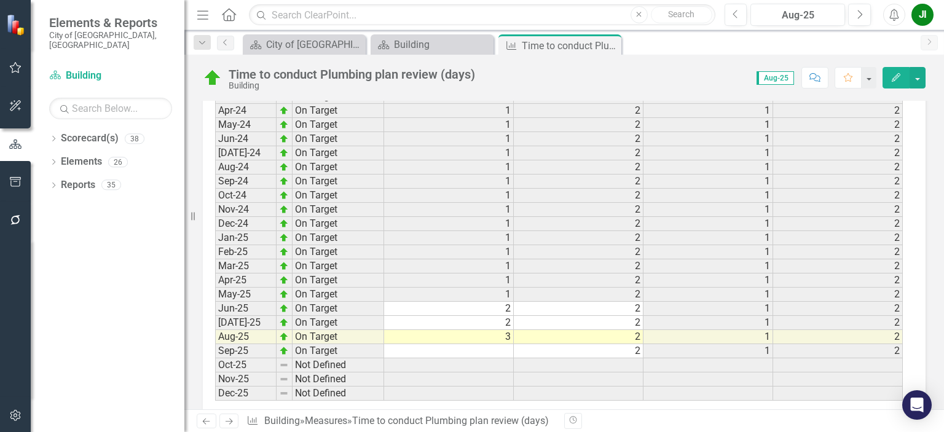
scroll to position [1899, 0]
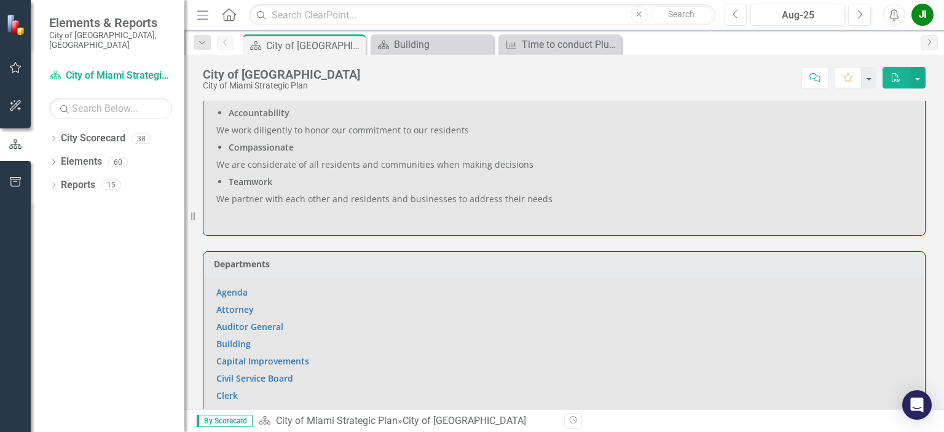
scroll to position [553, 0]
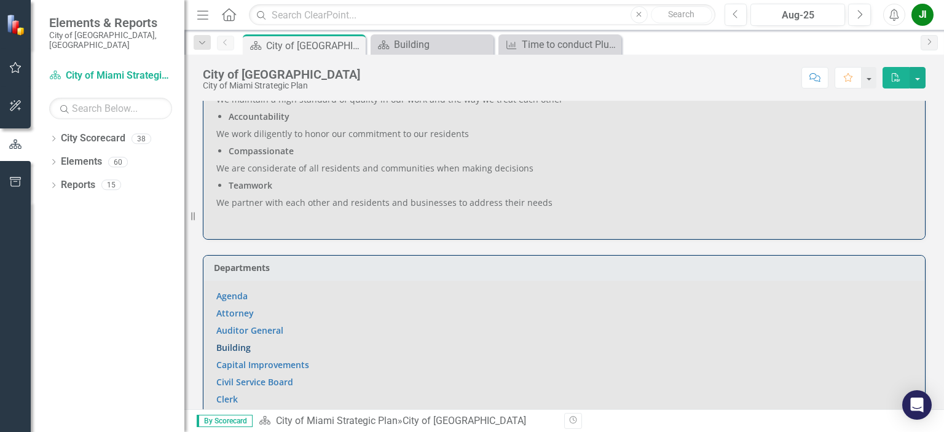
click at [233, 342] on link "Building" at bounding box center [233, 348] width 34 height 12
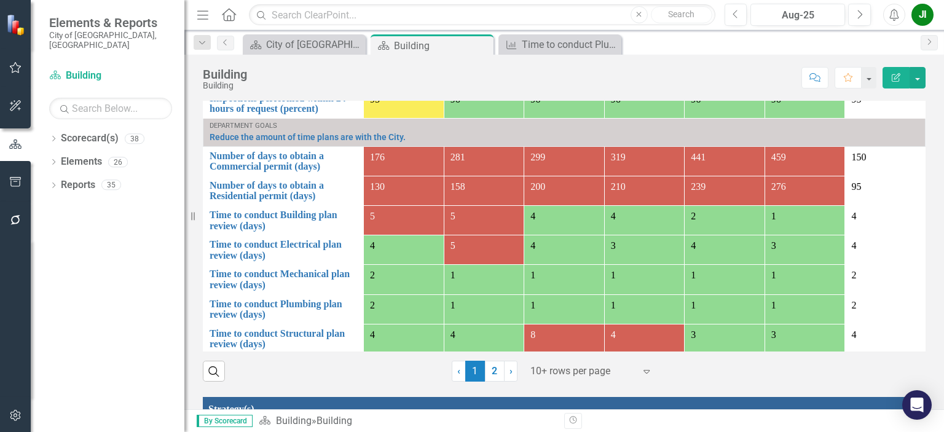
scroll to position [1229, 0]
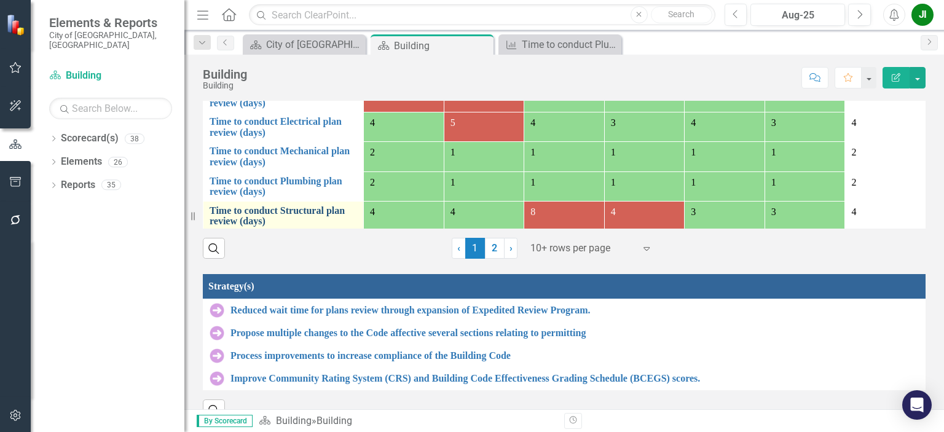
click at [273, 213] on link "Time to conduct Structural plan review (days)" at bounding box center [284, 216] width 148 height 22
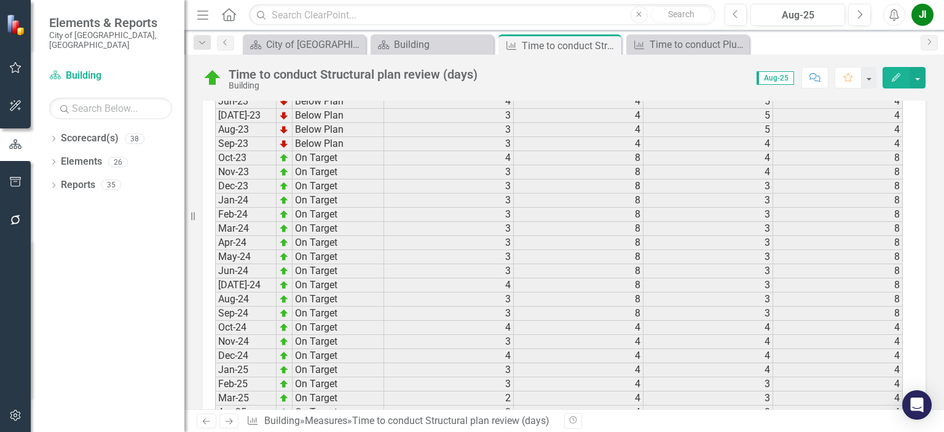
scroll to position [1899, 0]
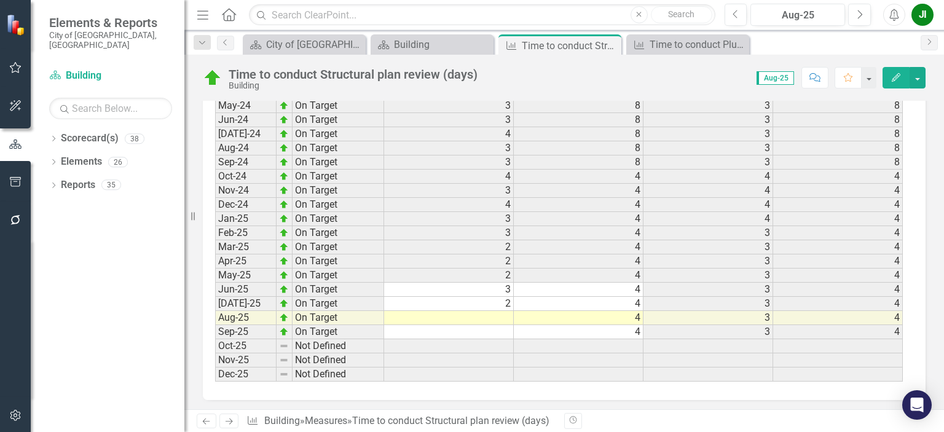
click at [510, 311] on td at bounding box center [449, 318] width 130 height 14
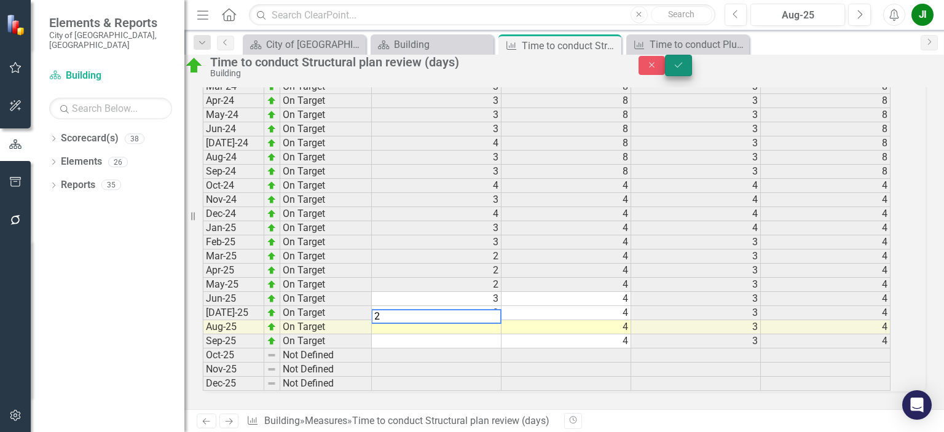
type textarea "2"
click at [692, 76] on button "Save" at bounding box center [678, 66] width 27 height 22
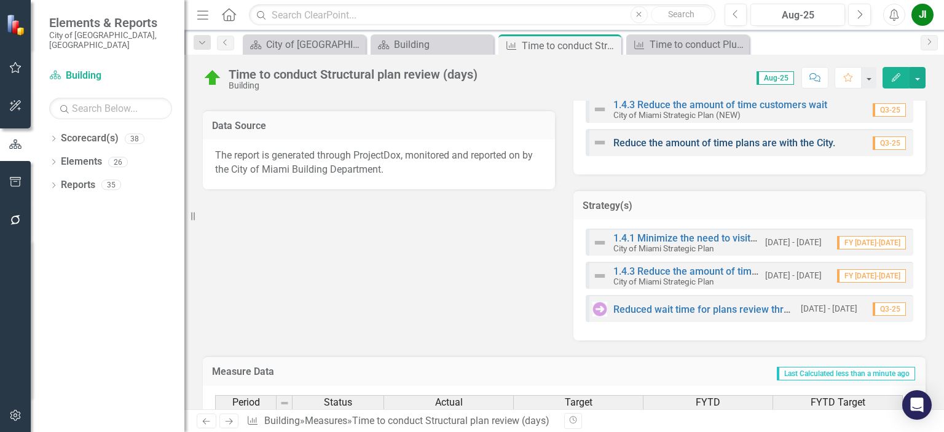
scroll to position [799, 0]
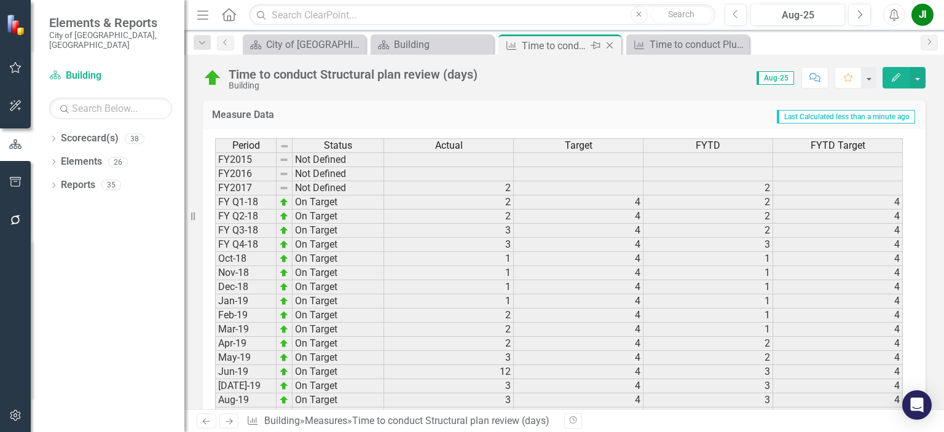
click at [607, 49] on icon "Close" at bounding box center [610, 46] width 12 height 10
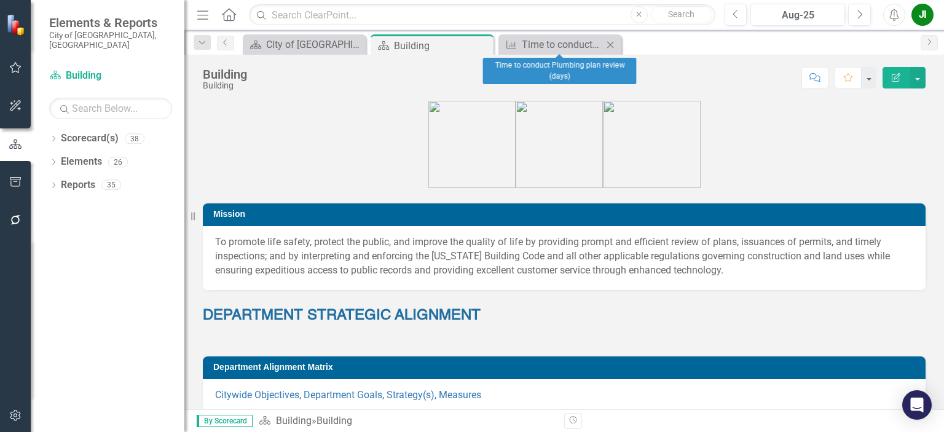
click at [607, 49] on icon "Close" at bounding box center [610, 45] width 12 height 10
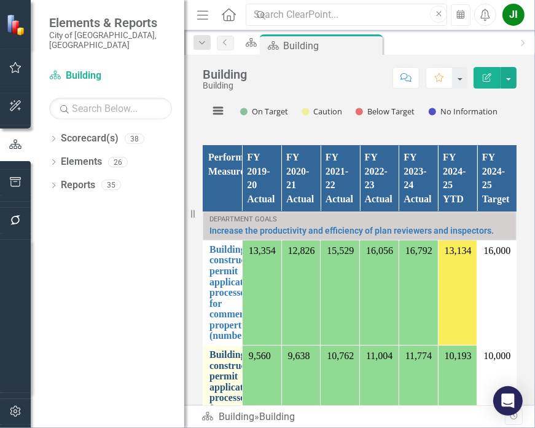
scroll to position [1450, 0]
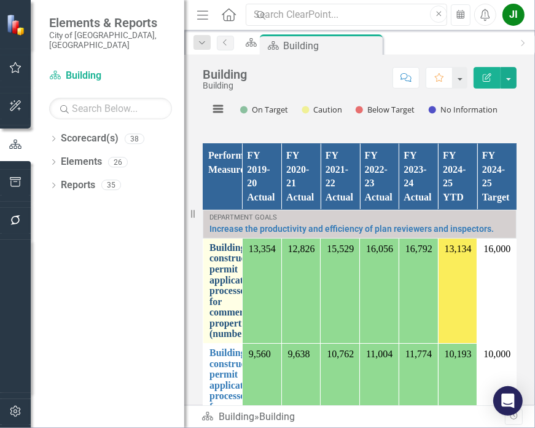
click at [262, 251] on link "Building construction permit applications processed for commercial properties (…" at bounding box center [236, 290] width 52 height 97
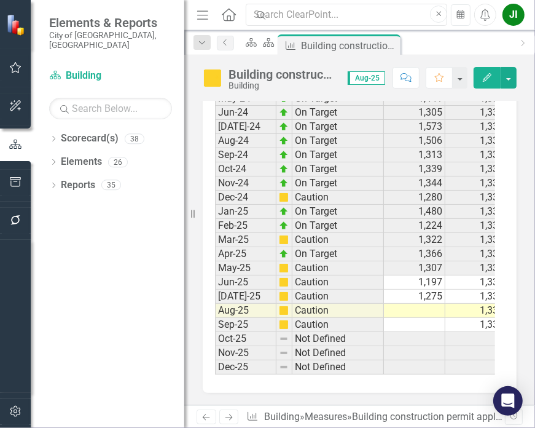
scroll to position [2338, 0]
click at [431, 304] on td at bounding box center [414, 311] width 61 height 14
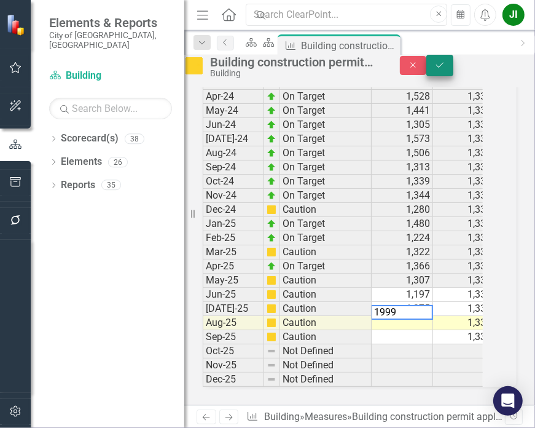
type textarea "1999"
click at [446, 69] on icon "Save" at bounding box center [440, 65] width 11 height 9
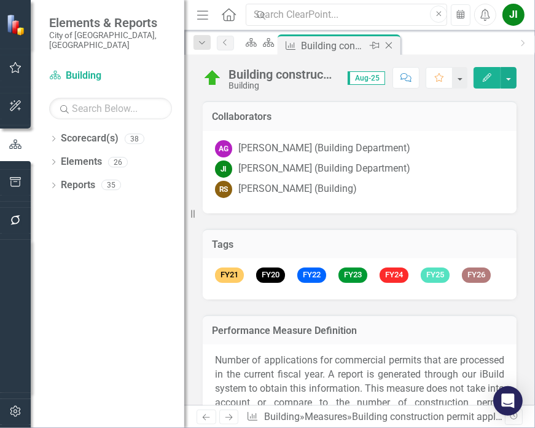
click at [395, 42] on icon "Close" at bounding box center [389, 46] width 12 height 10
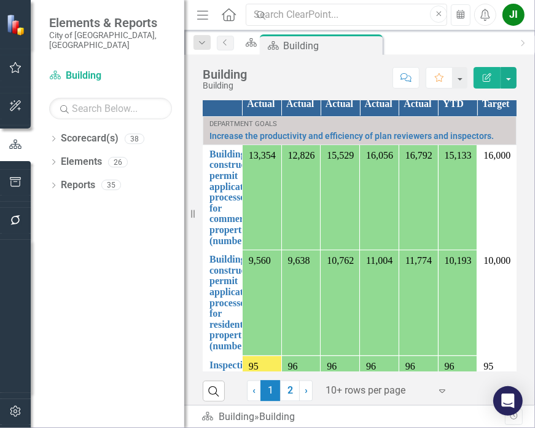
scroll to position [1352, 0]
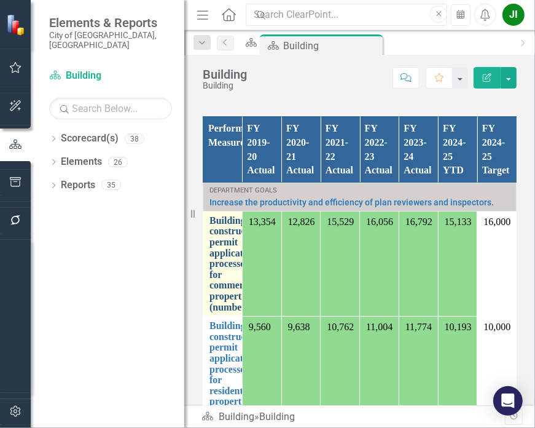
click at [226, 240] on link "Building construction permit applications processed for commercial properties (…" at bounding box center [236, 264] width 52 height 97
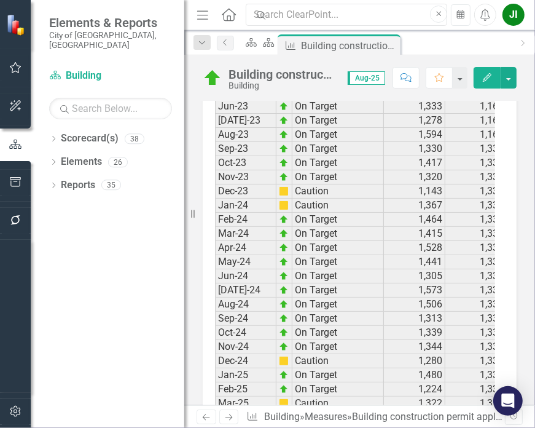
scroll to position [2338, 0]
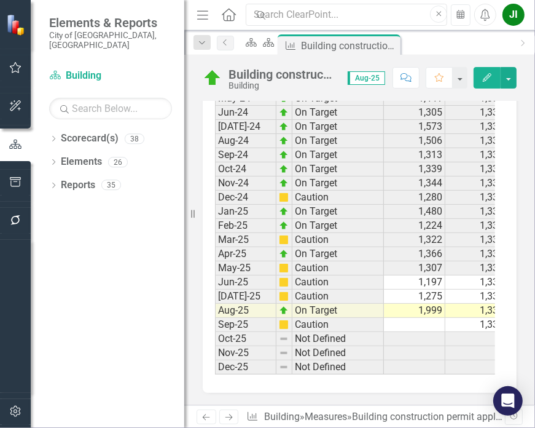
click at [433, 304] on td "1,999" at bounding box center [414, 311] width 61 height 14
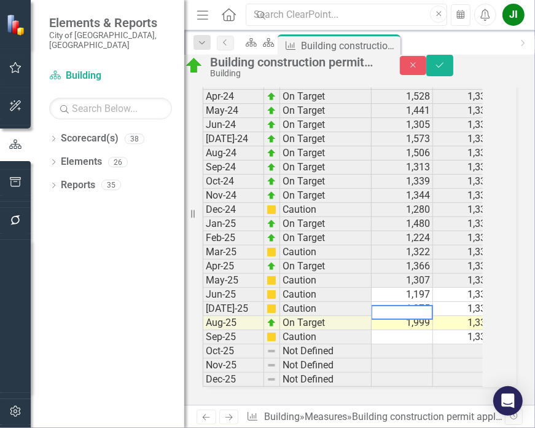
drag, startPoint x: 433, startPoint y: 293, endPoint x: 363, endPoint y: 293, distance: 70.7
type textarea "1155"
click at [454, 68] on button "Save" at bounding box center [440, 66] width 27 height 22
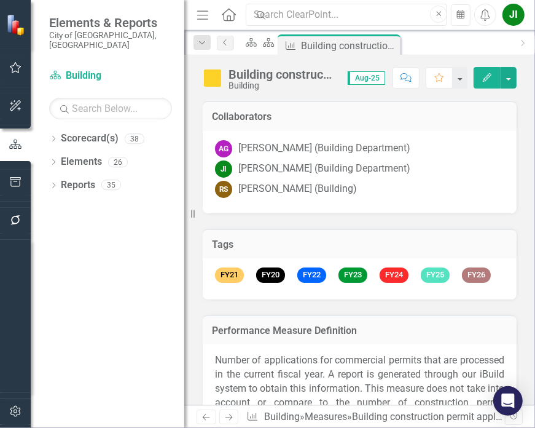
click at [0, 0] on icon "Close" at bounding box center [0, 0] width 0 height 0
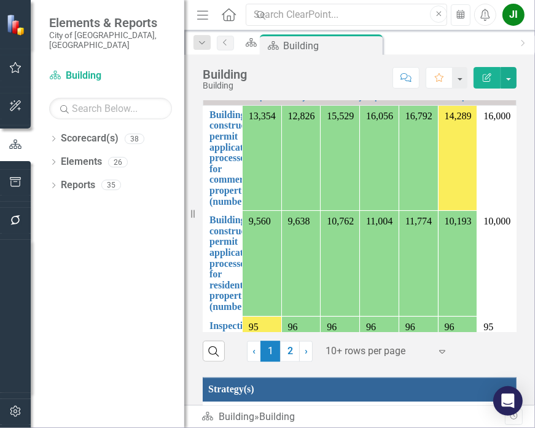
scroll to position [1475, 0]
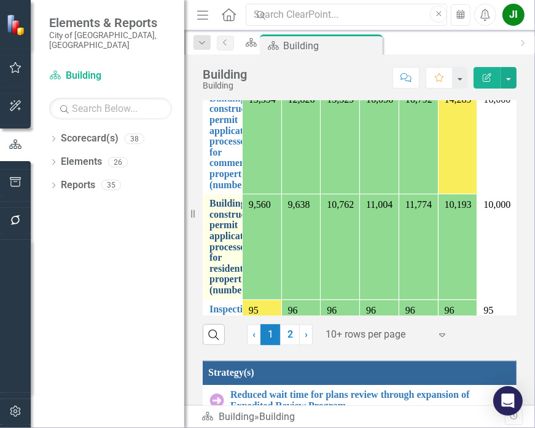
click at [233, 227] on link "Building construction permit applications processed for residential properties …" at bounding box center [236, 246] width 52 height 97
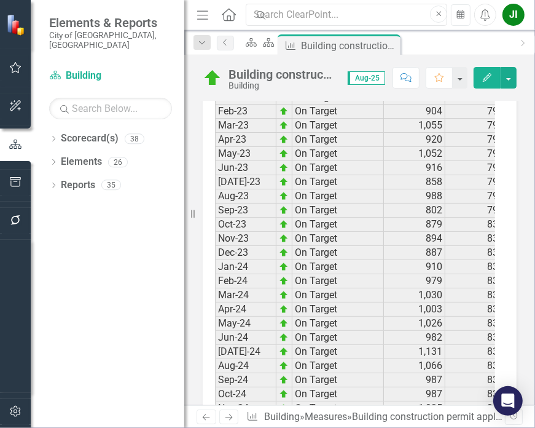
scroll to position [2338, 0]
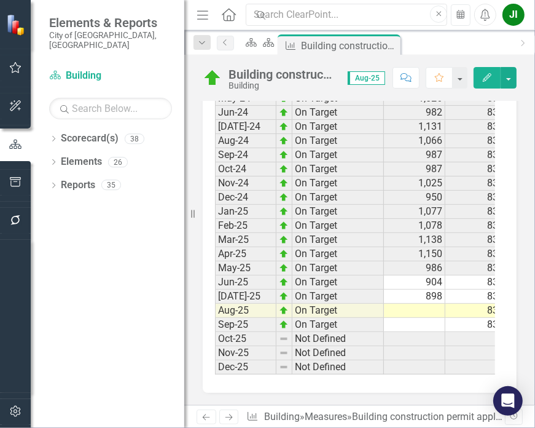
click at [434, 304] on td at bounding box center [414, 311] width 61 height 14
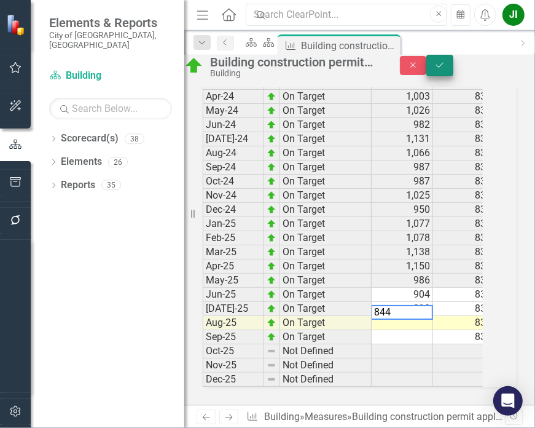
type textarea "844"
click at [446, 69] on icon "Save" at bounding box center [440, 65] width 11 height 9
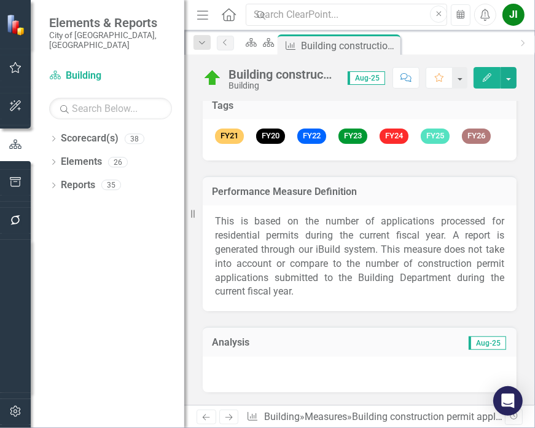
scroll to position [0, 0]
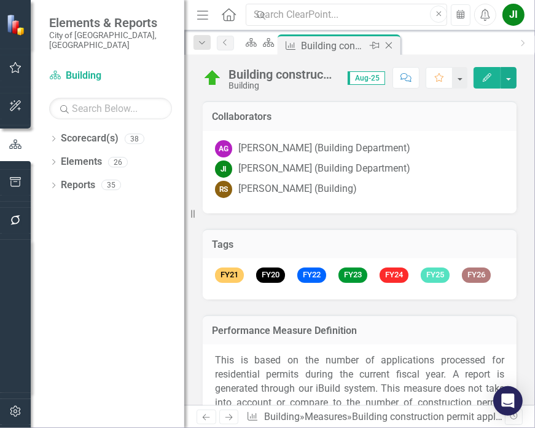
click at [393, 45] on icon at bounding box center [389, 45] width 7 height 7
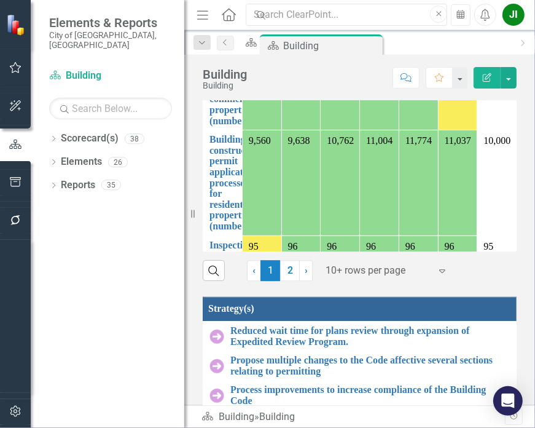
scroll to position [1537, 0]
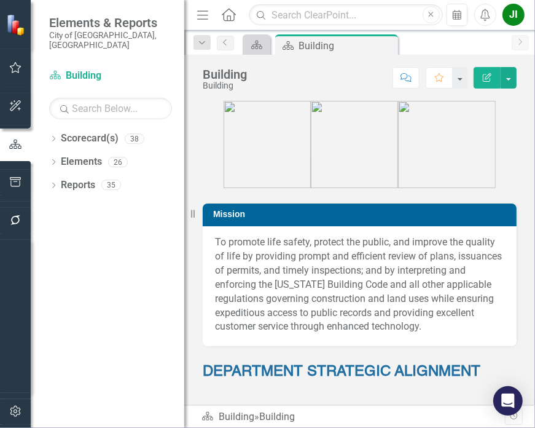
scroll to position [1537, 0]
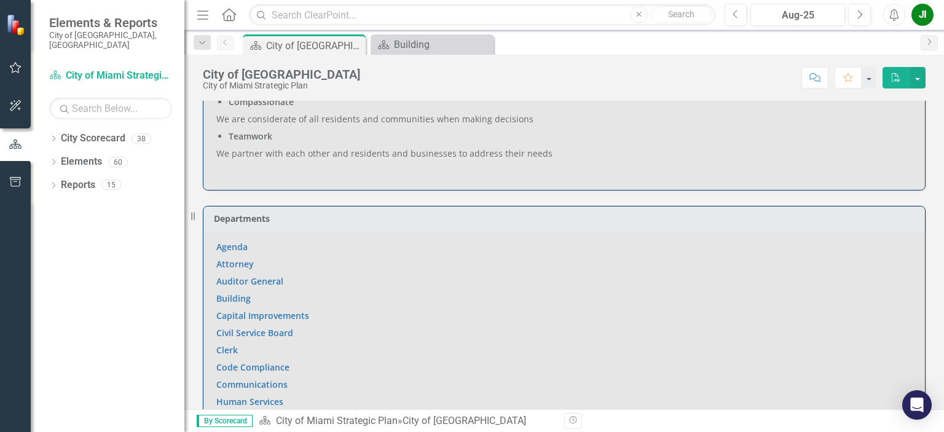
scroll to position [738, 0]
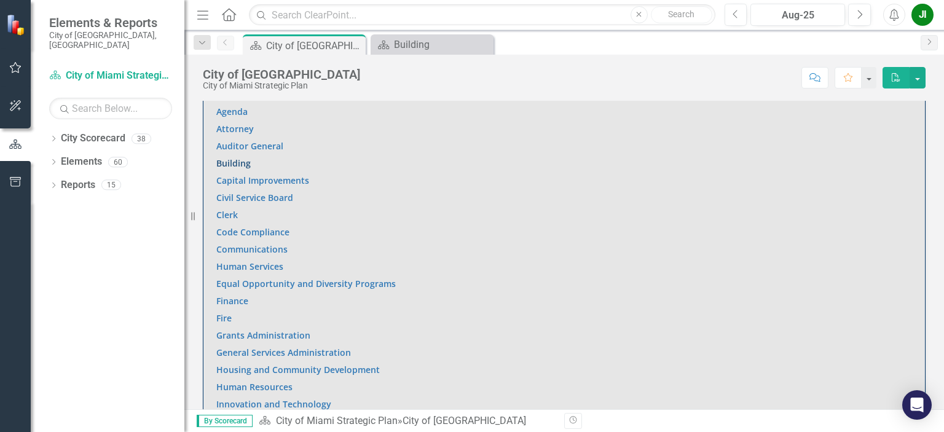
click at [243, 160] on link "Building" at bounding box center [233, 163] width 34 height 12
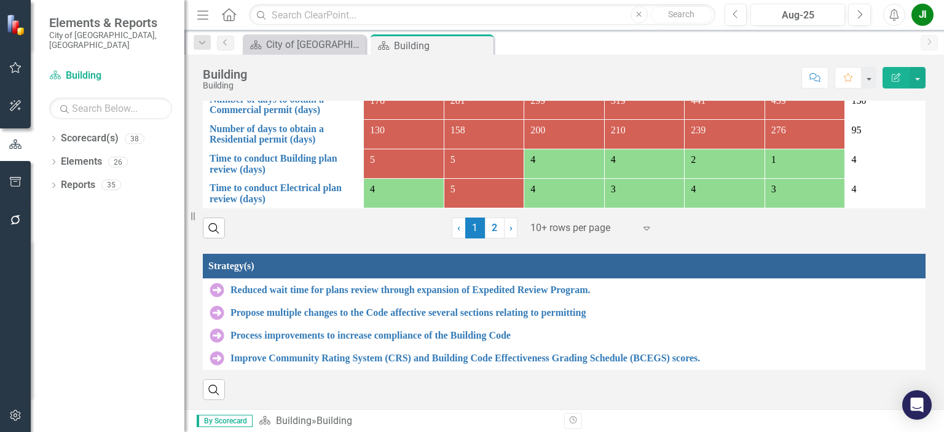
scroll to position [1045, 0]
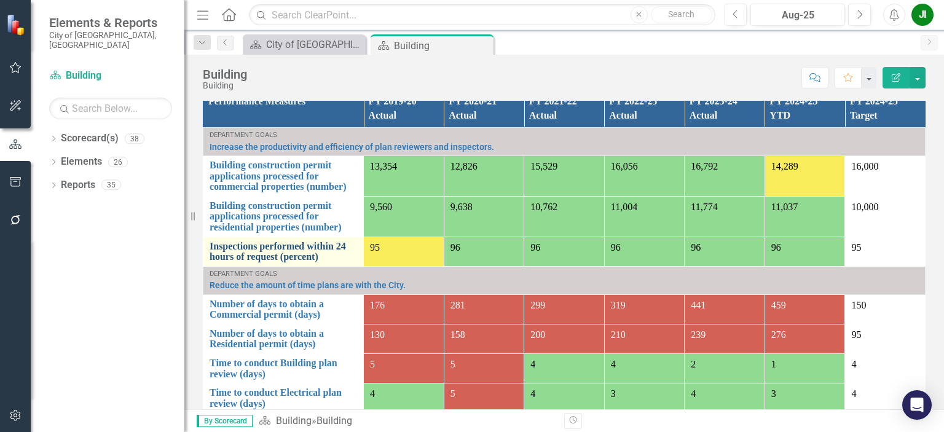
click at [253, 253] on link "Inspections performed within 24 hours of request (percent)" at bounding box center [284, 252] width 148 height 22
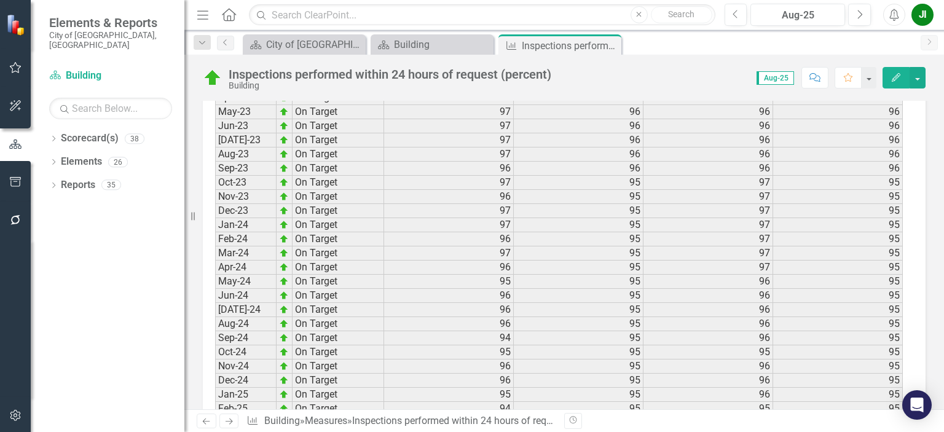
scroll to position [1833, 0]
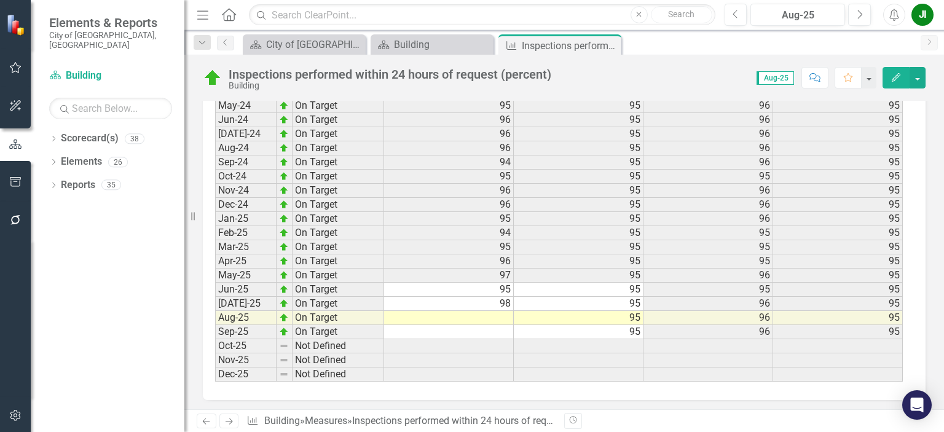
click at [500, 311] on td at bounding box center [449, 318] width 130 height 14
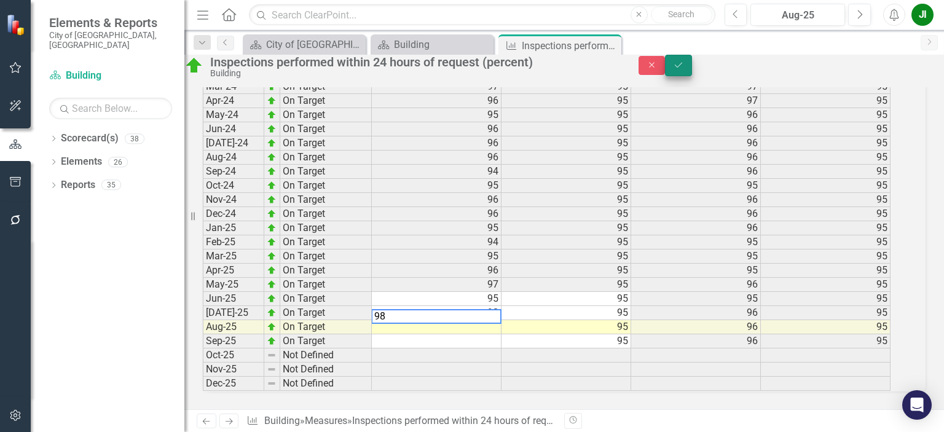
type textarea "98"
click at [682, 67] on icon "submit" at bounding box center [678, 64] width 7 height 5
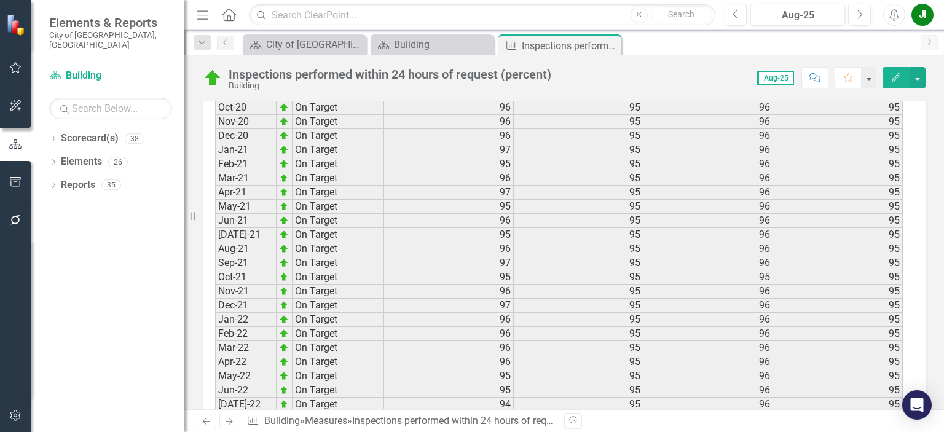
scroll to position [1218, 0]
click at [609, 44] on icon at bounding box center [610, 45] width 7 height 7
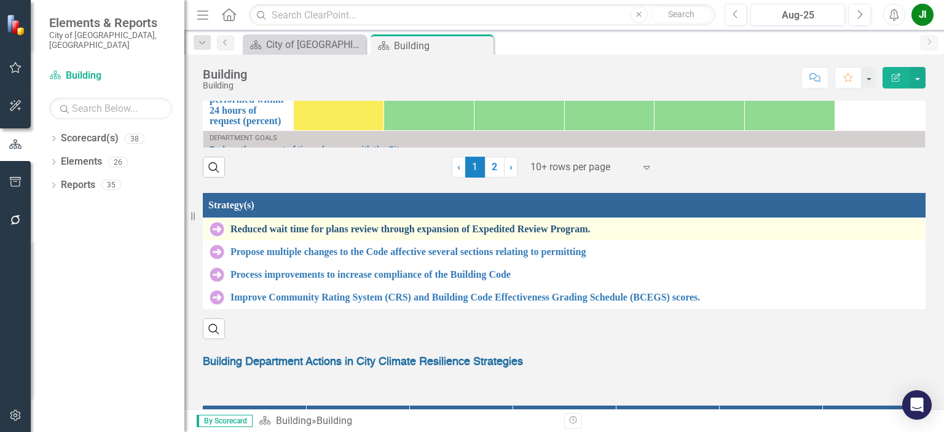
scroll to position [1291, 0]
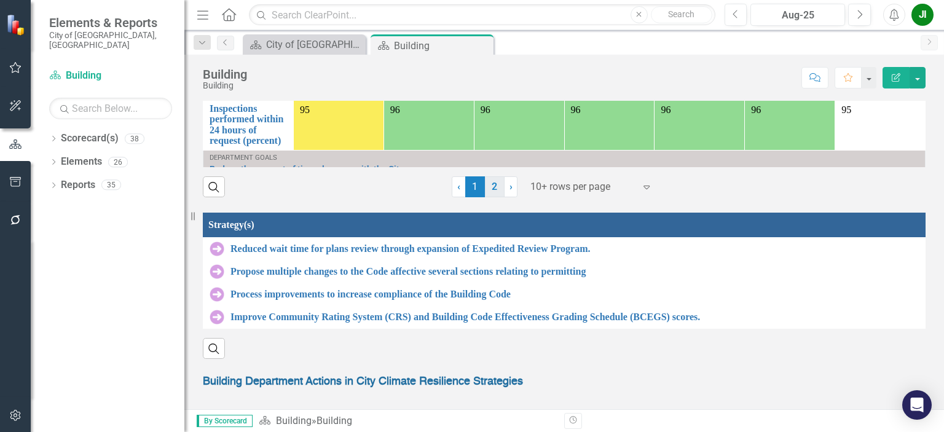
click at [486, 196] on link "2" at bounding box center [495, 186] width 20 height 21
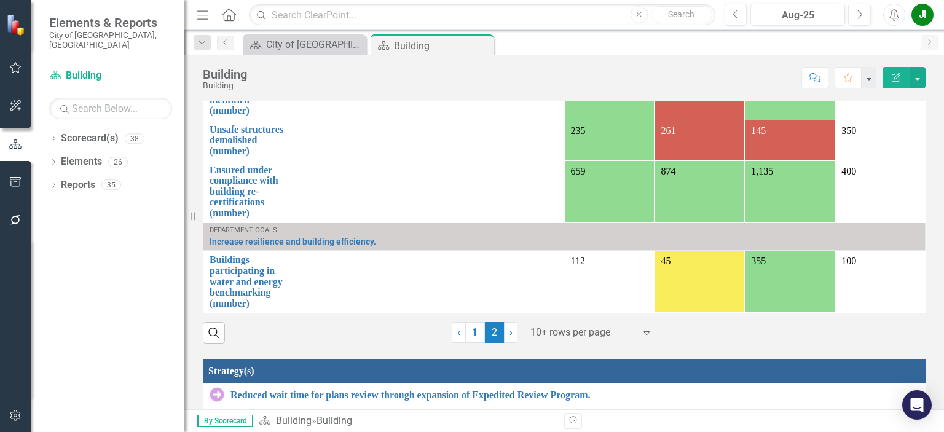
scroll to position [1106, 0]
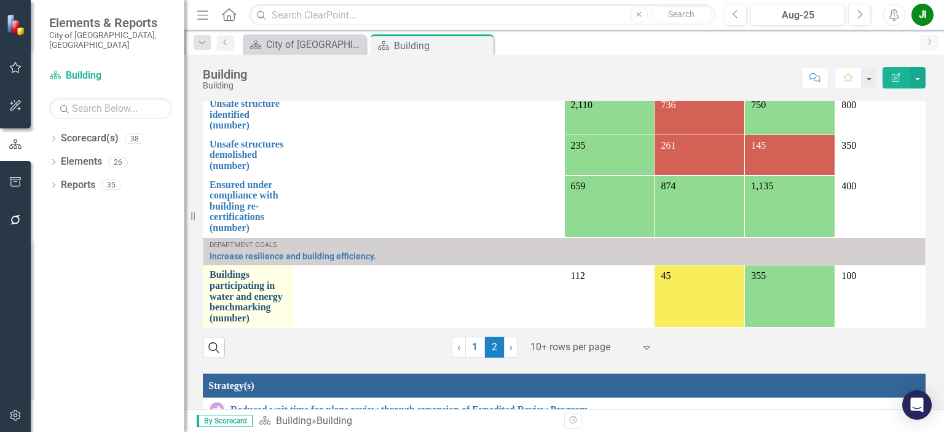
click at [287, 269] on link "Buildings participating in water and energy benchmarking (number)" at bounding box center [248, 296] width 77 height 54
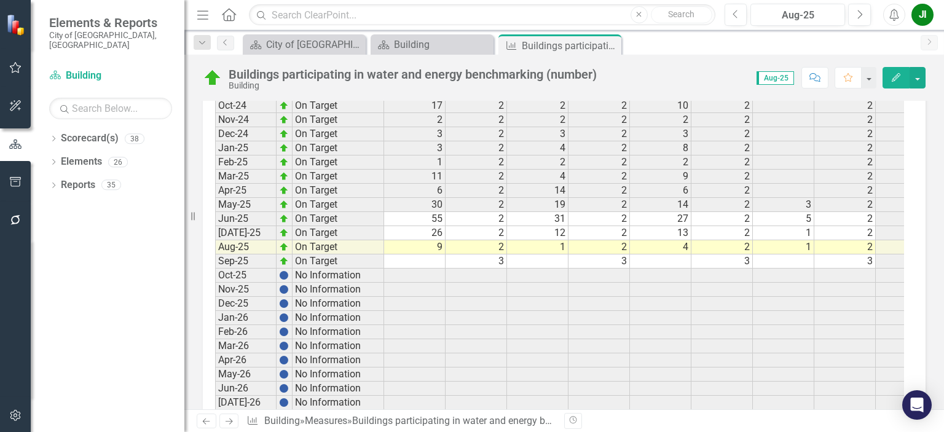
scroll to position [2336, 0]
